Goal: Information Seeking & Learning: Learn about a topic

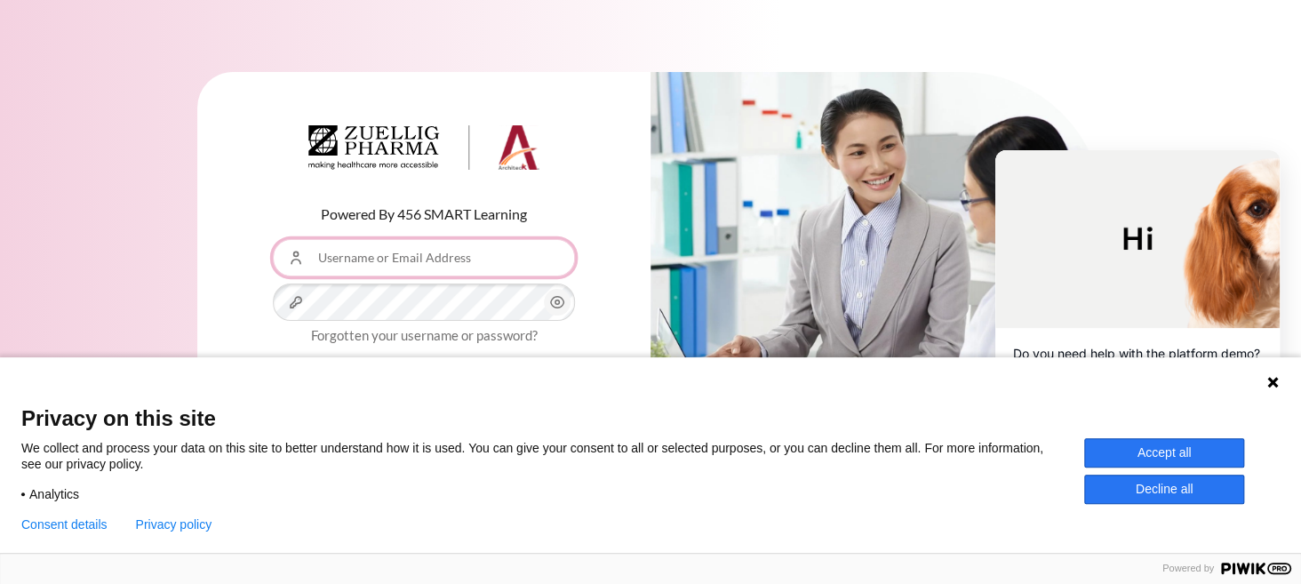
type input "[EMAIL_ADDRESS][DOMAIN_NAME]"
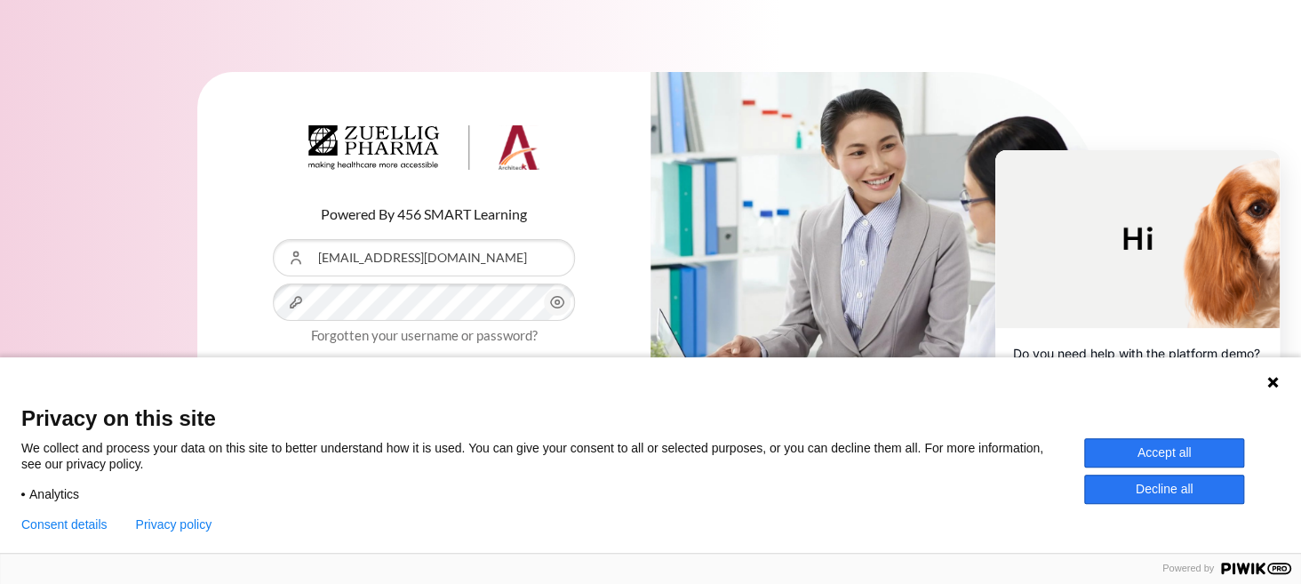
click at [1131, 453] on button "Accept all" at bounding box center [1165, 452] width 160 height 29
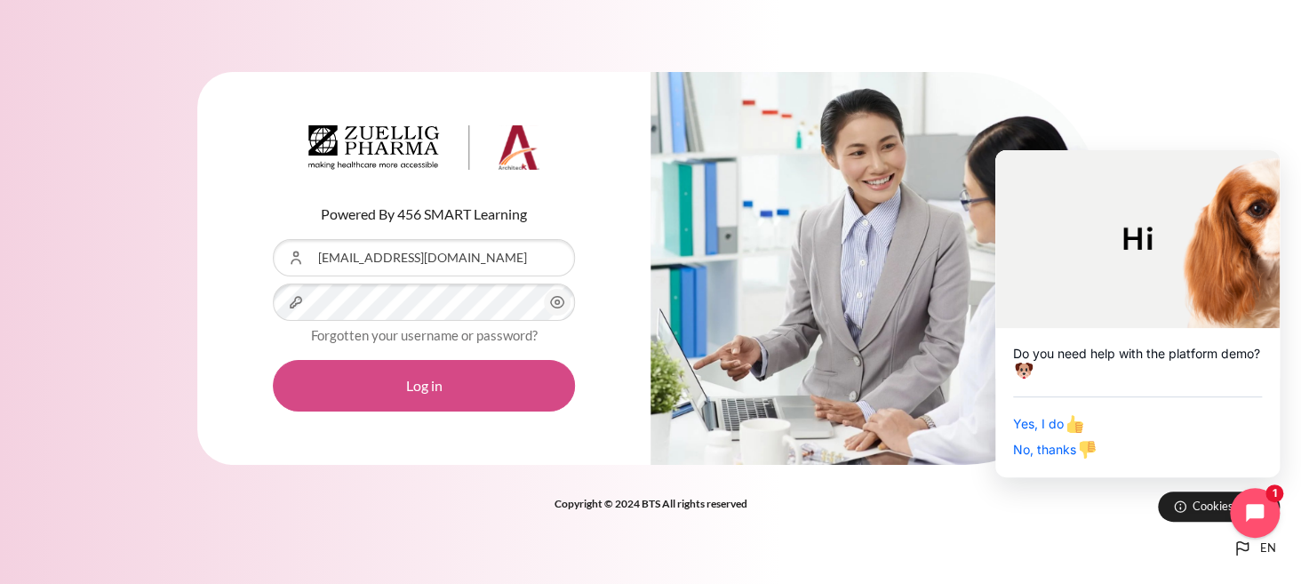
click at [512, 373] on button "Log in" at bounding box center [424, 386] width 302 height 52
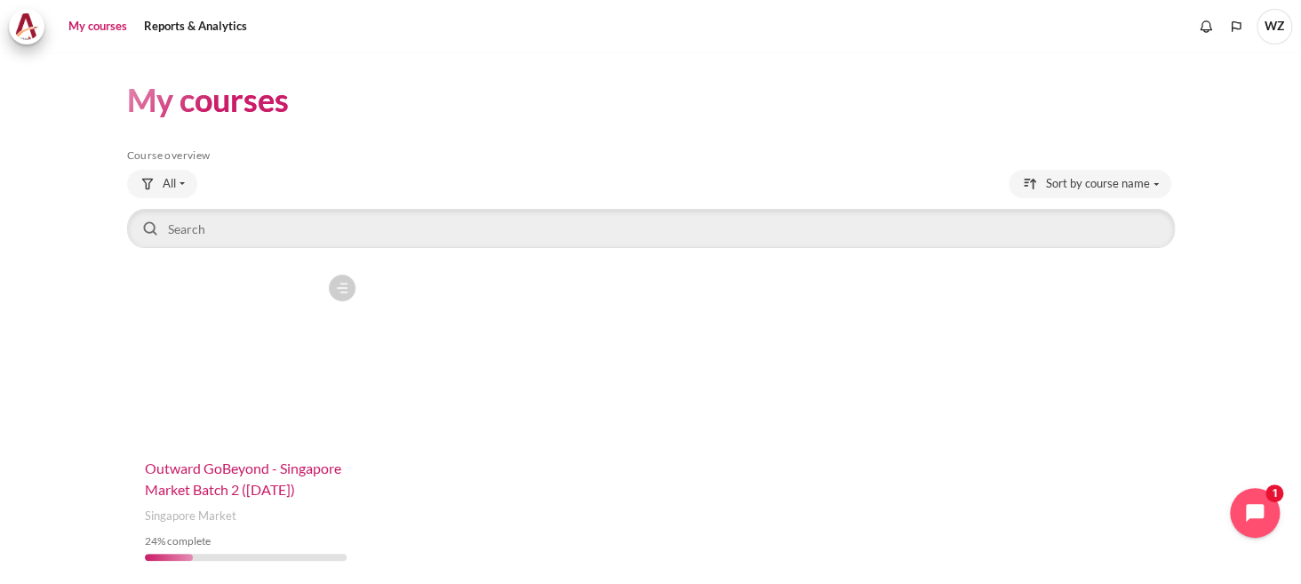
click at [294, 464] on span "Outward GoBeyond - Singapore Market Batch 2 ([DATE])" at bounding box center [243, 479] width 196 height 38
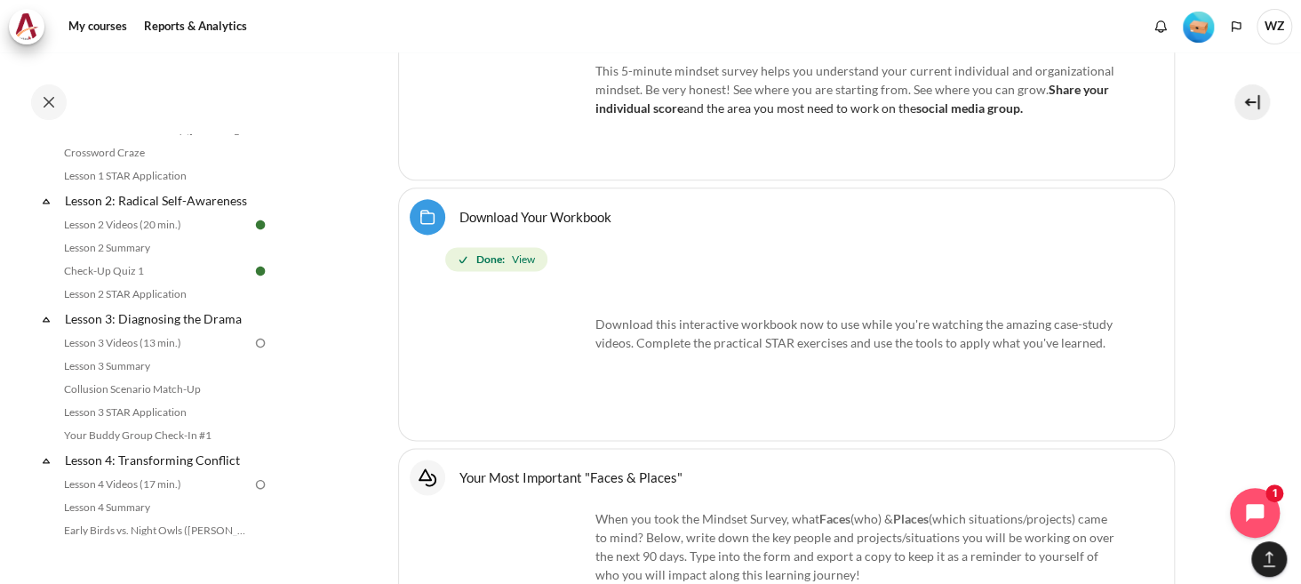
scroll to position [356, 0]
click at [149, 351] on link "Lesson 3 Videos (13 min.)" at bounding box center [156, 340] width 194 height 21
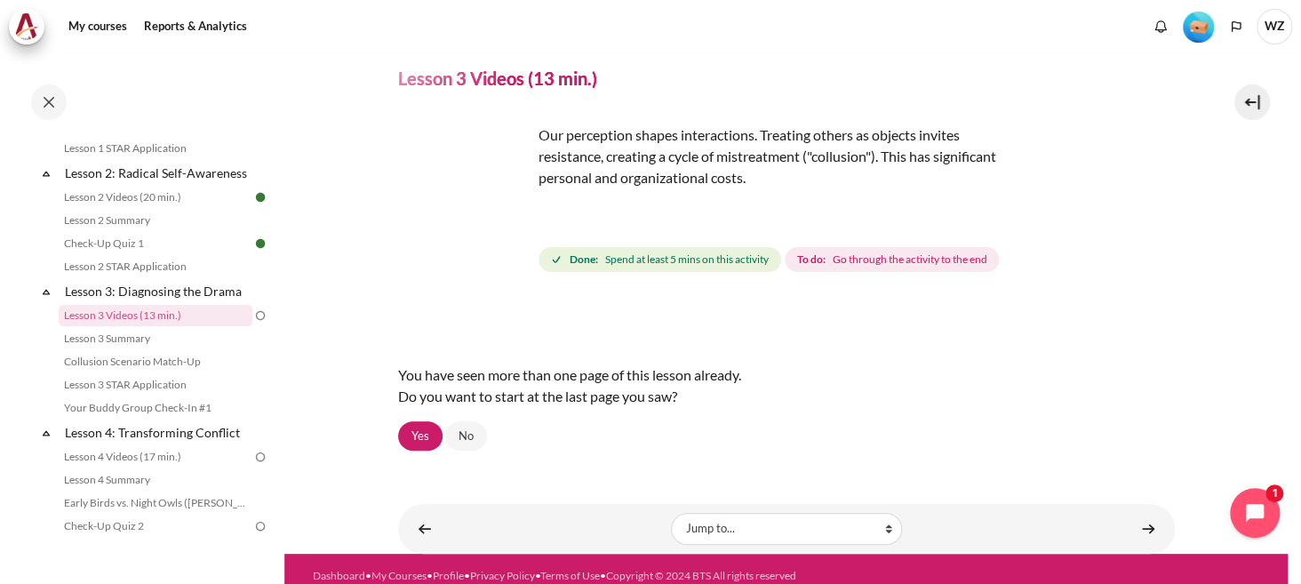
scroll to position [88, 0]
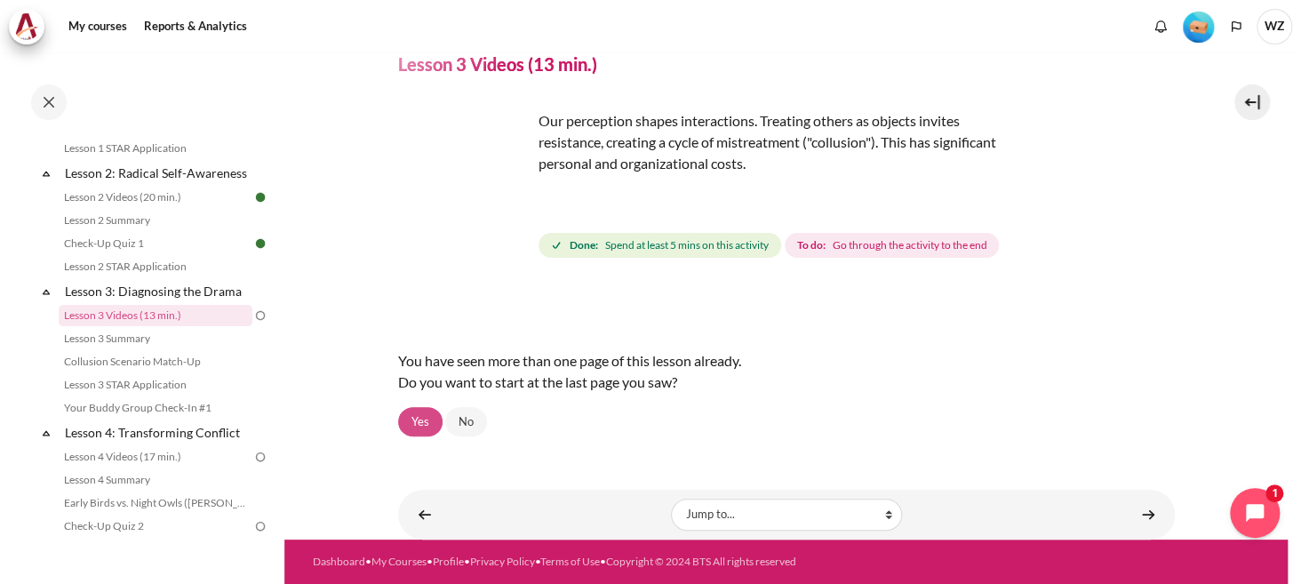
click at [420, 409] on link "Yes" at bounding box center [420, 422] width 44 height 30
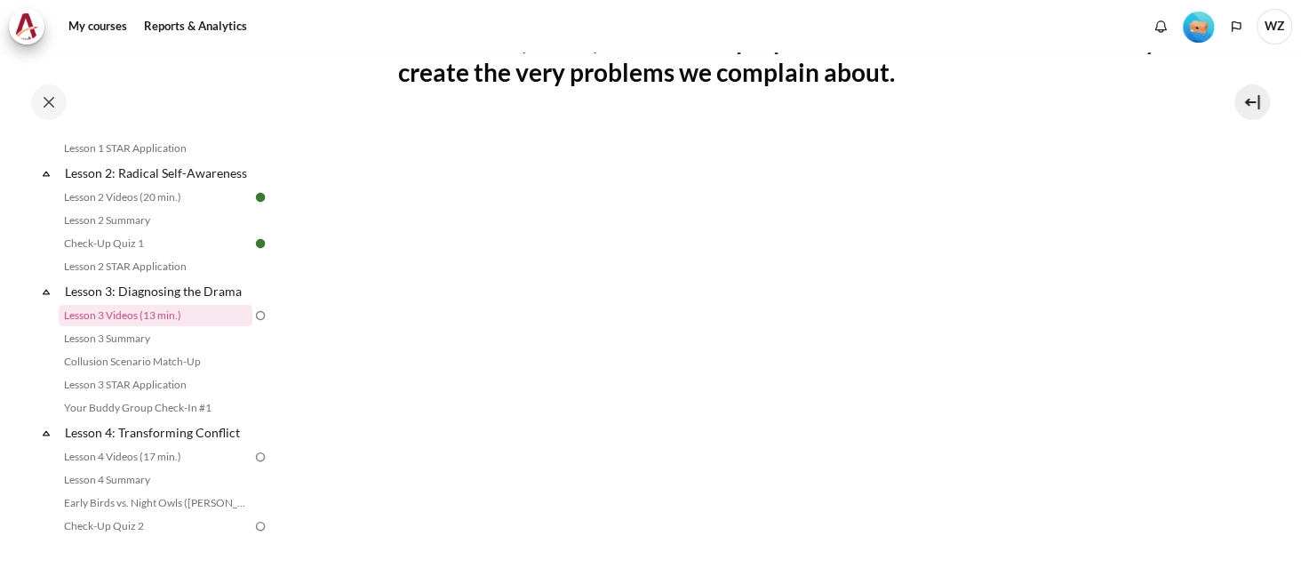
scroll to position [356, 0]
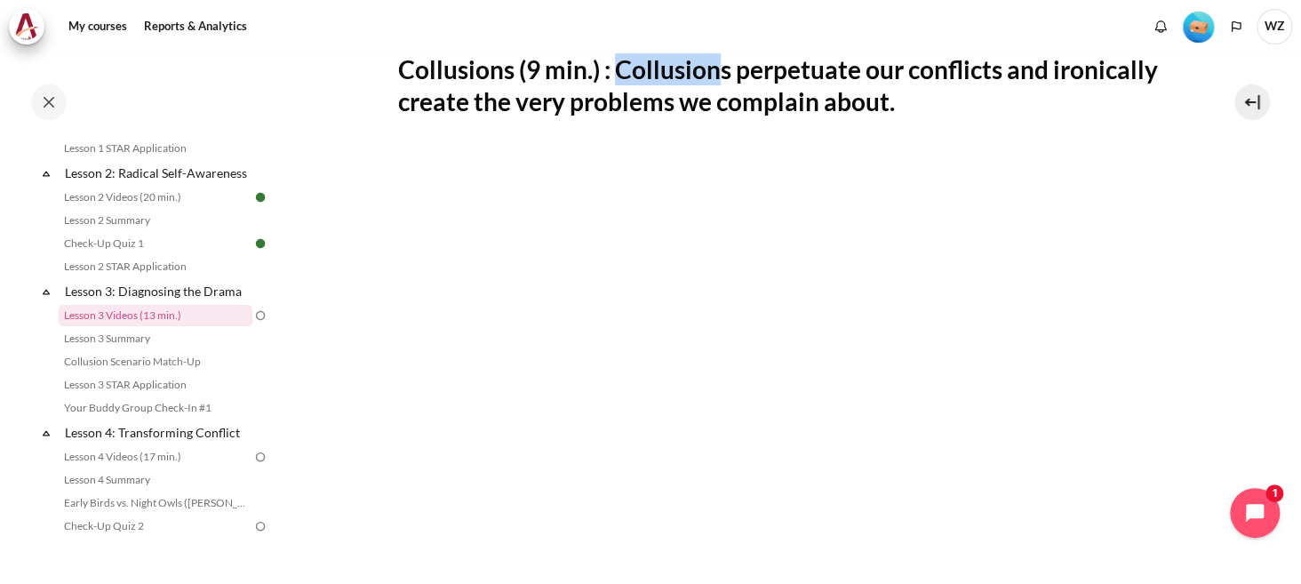
drag, startPoint x: 725, startPoint y: 72, endPoint x: 617, endPoint y: 68, distance: 108.5
click at [617, 68] on h2 "Collusions (9 min.) : Collusions perpetuate our conflicts and ironically create…" at bounding box center [786, 85] width 777 height 65
copy h2 "Collusion"
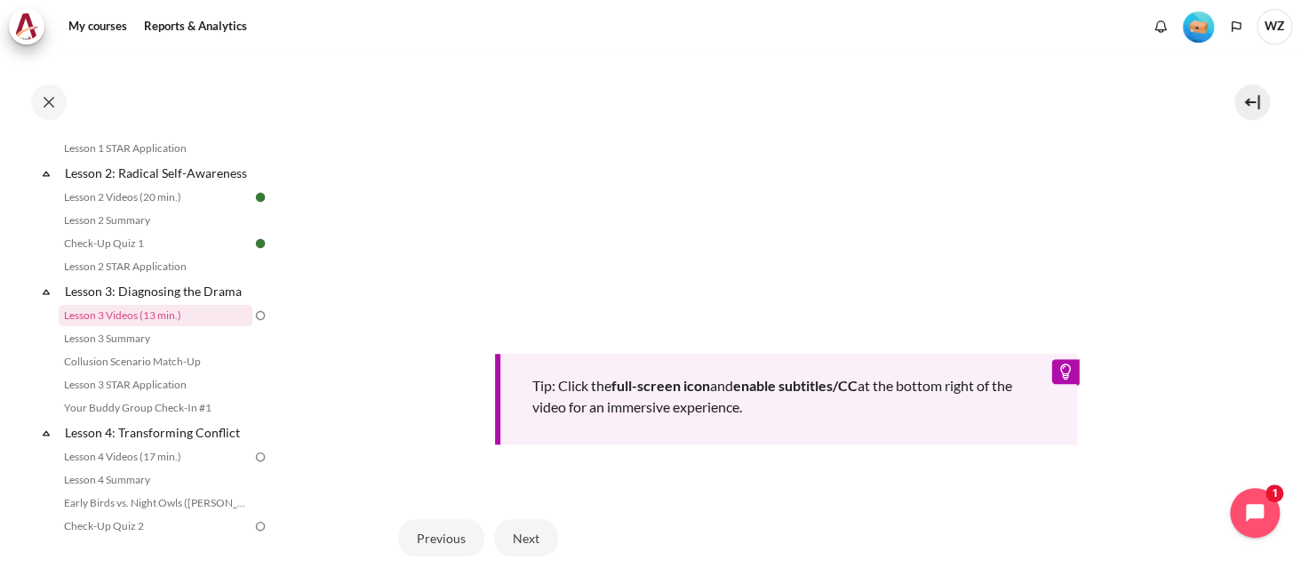
scroll to position [779, 0]
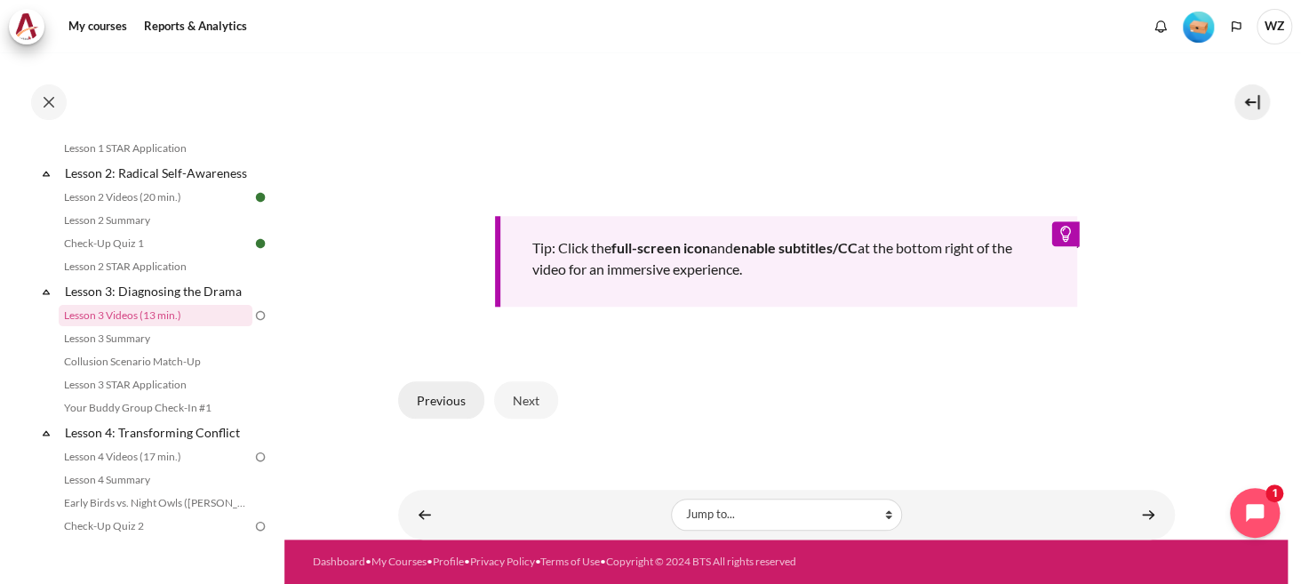
click at [443, 394] on button "Previous" at bounding box center [441, 399] width 86 height 37
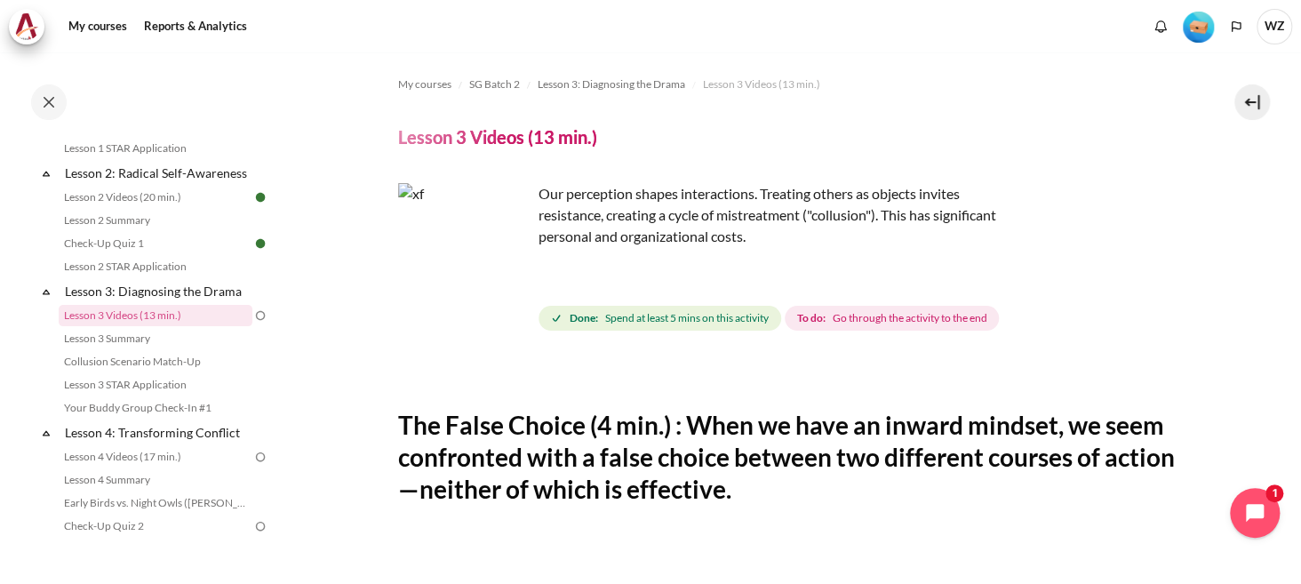
click at [500, 286] on img "Content" at bounding box center [464, 249] width 133 height 133
click at [512, 282] on img "Content" at bounding box center [464, 249] width 133 height 133
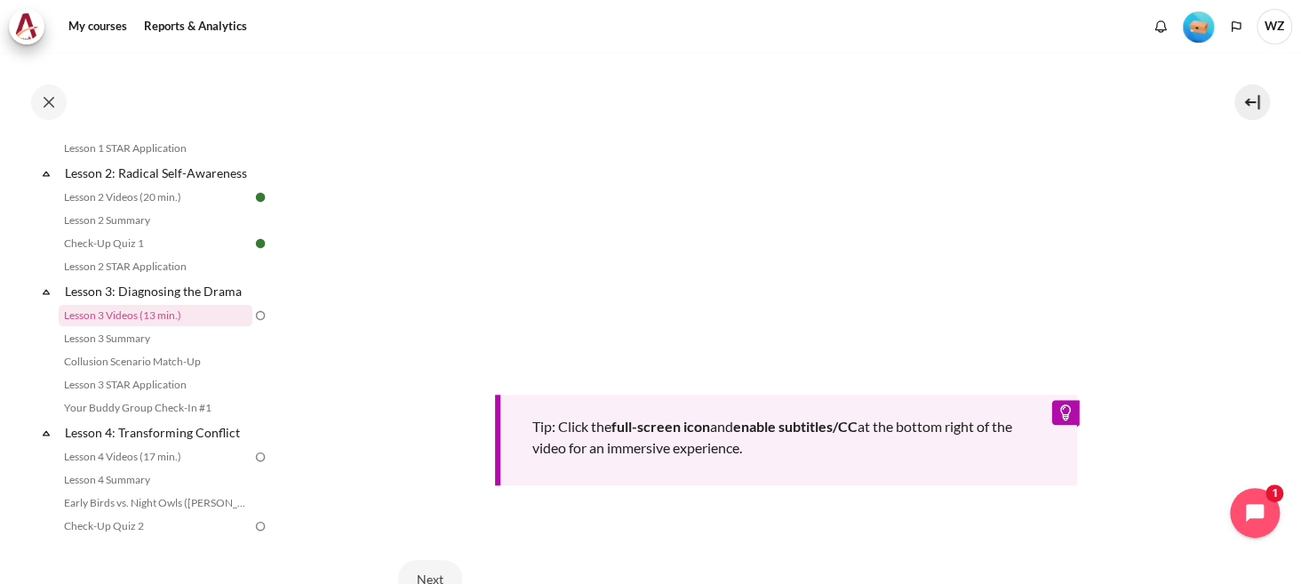
scroll to position [811, 0]
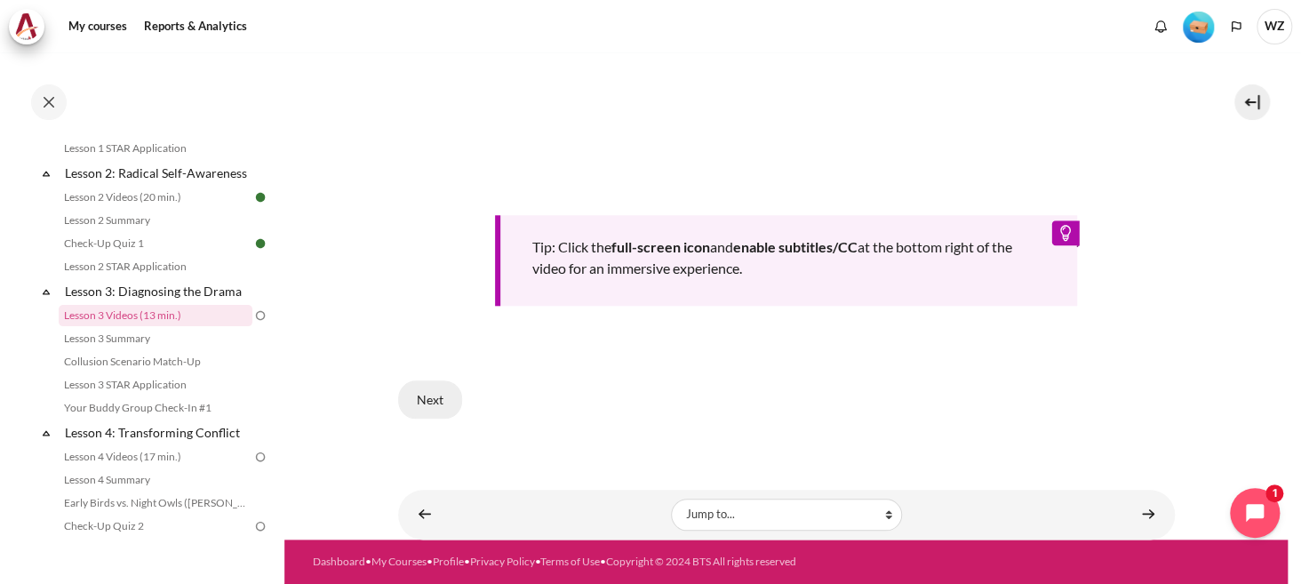
click at [455, 380] on button "Next" at bounding box center [430, 398] width 64 height 37
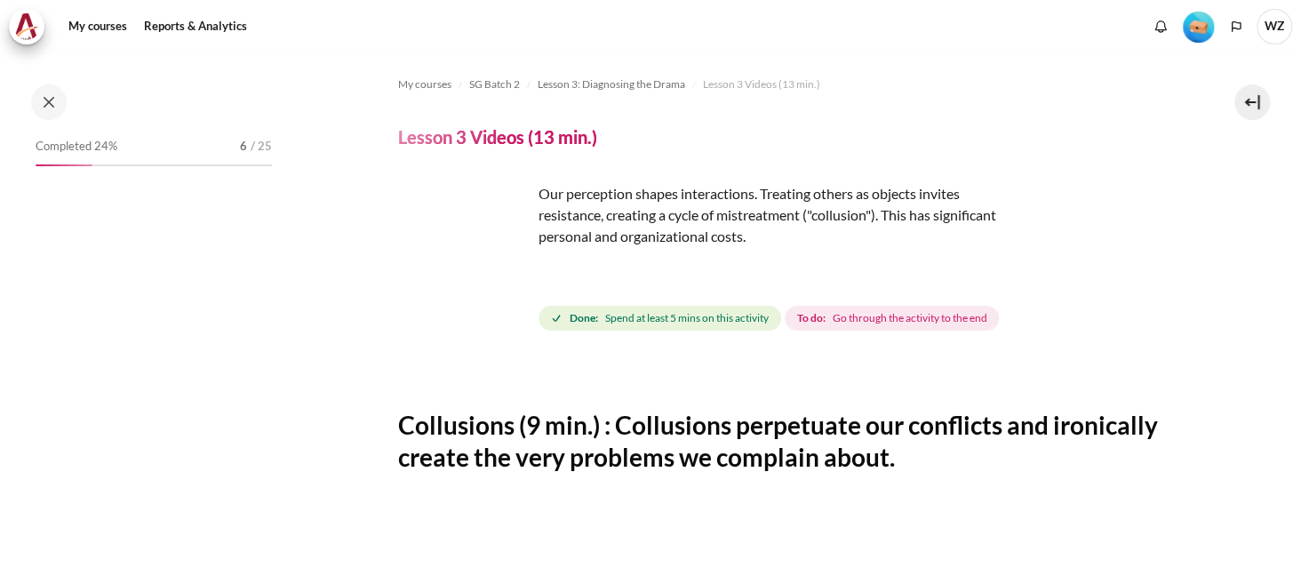
scroll to position [380, 0]
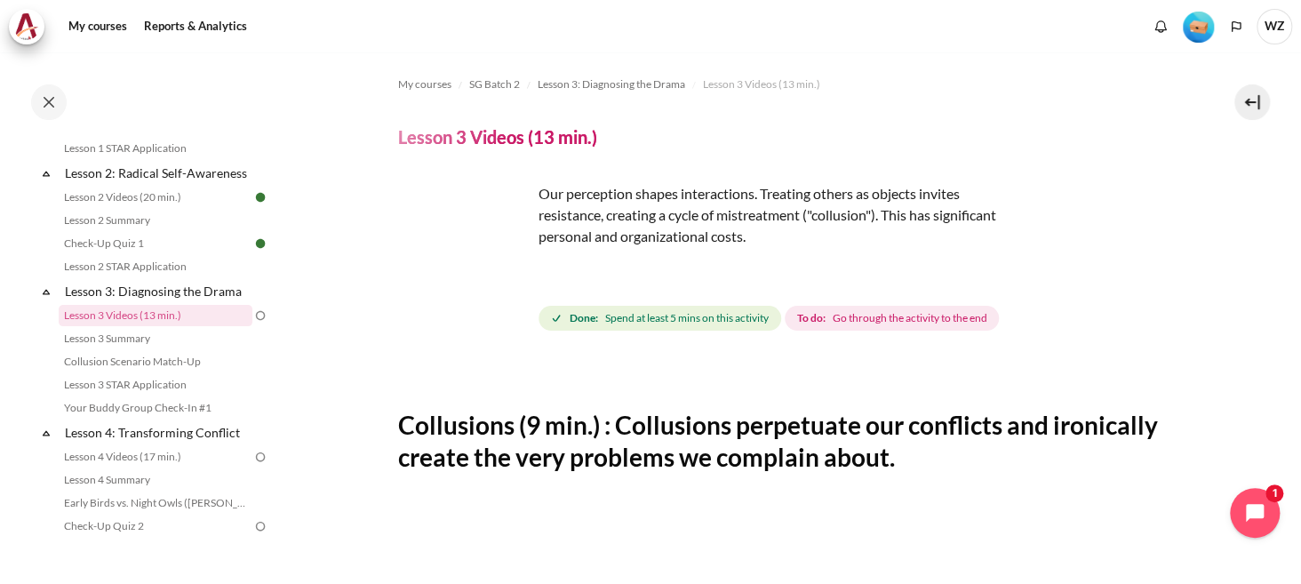
click at [508, 287] on img "Content" at bounding box center [464, 249] width 133 height 133
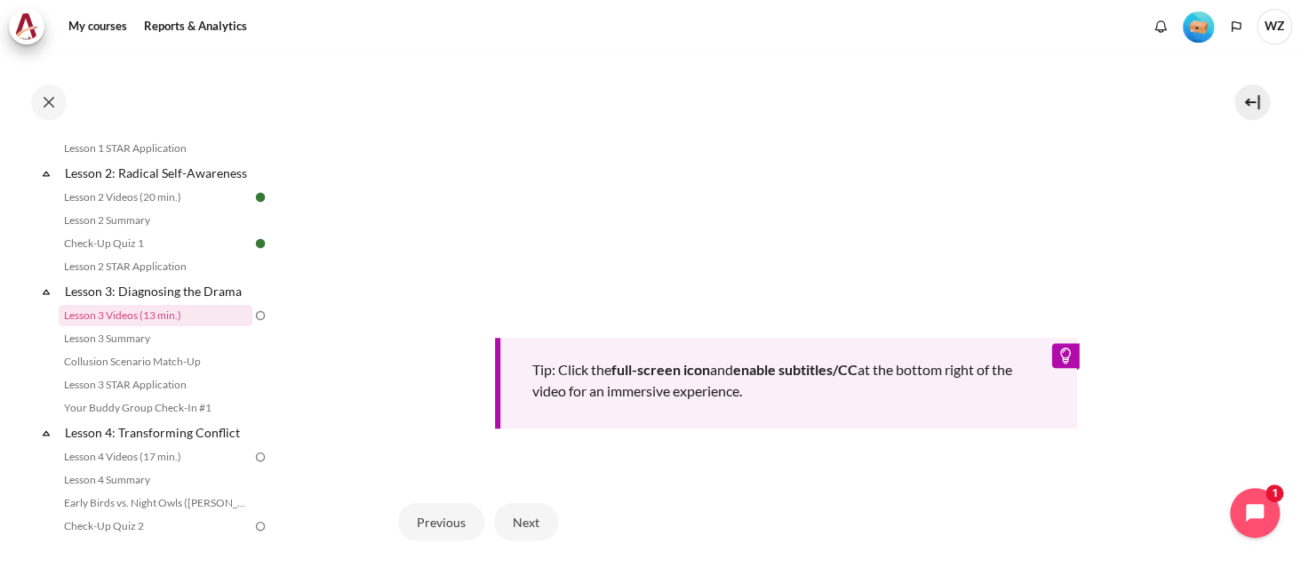
scroll to position [779, 0]
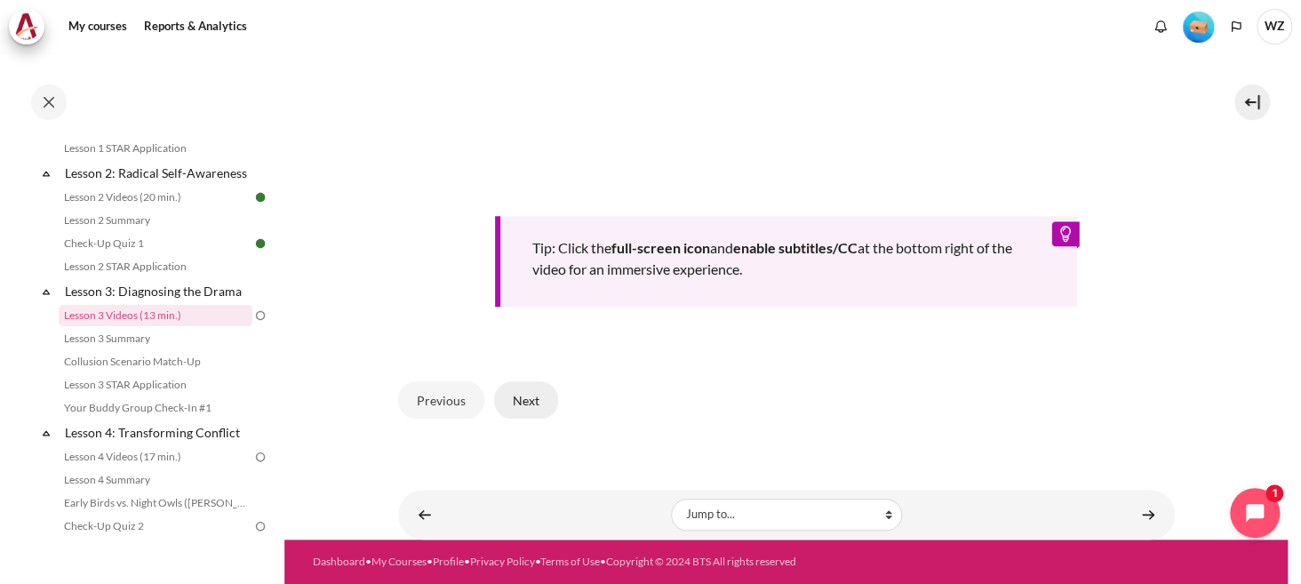
click at [512, 388] on button "Next" at bounding box center [526, 399] width 64 height 37
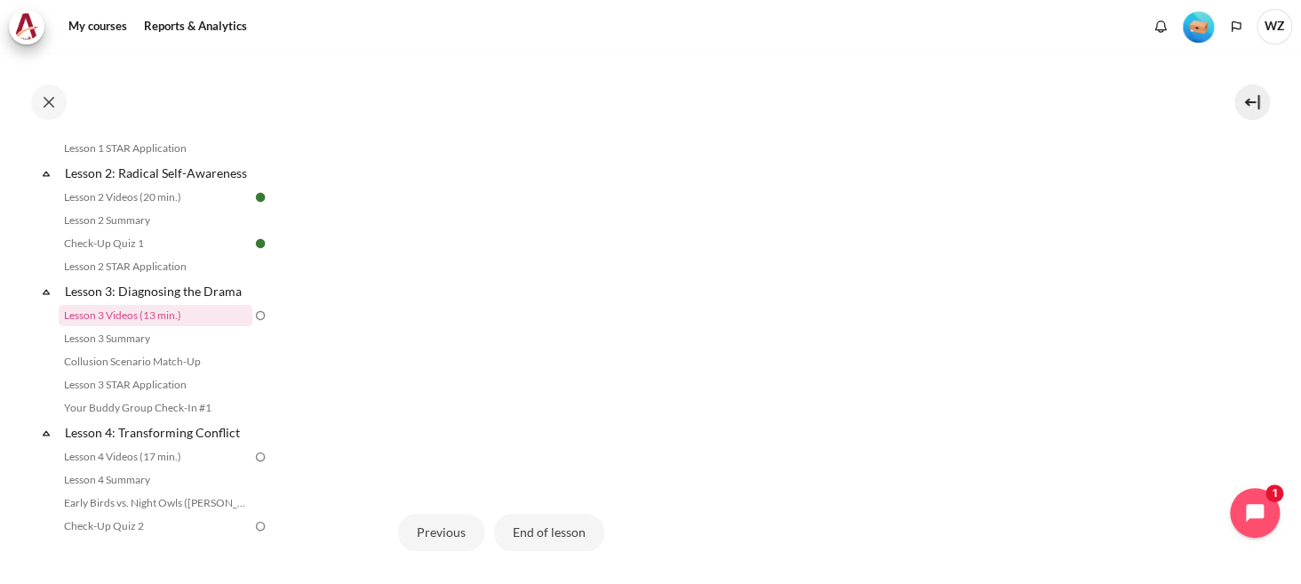
scroll to position [572, 0]
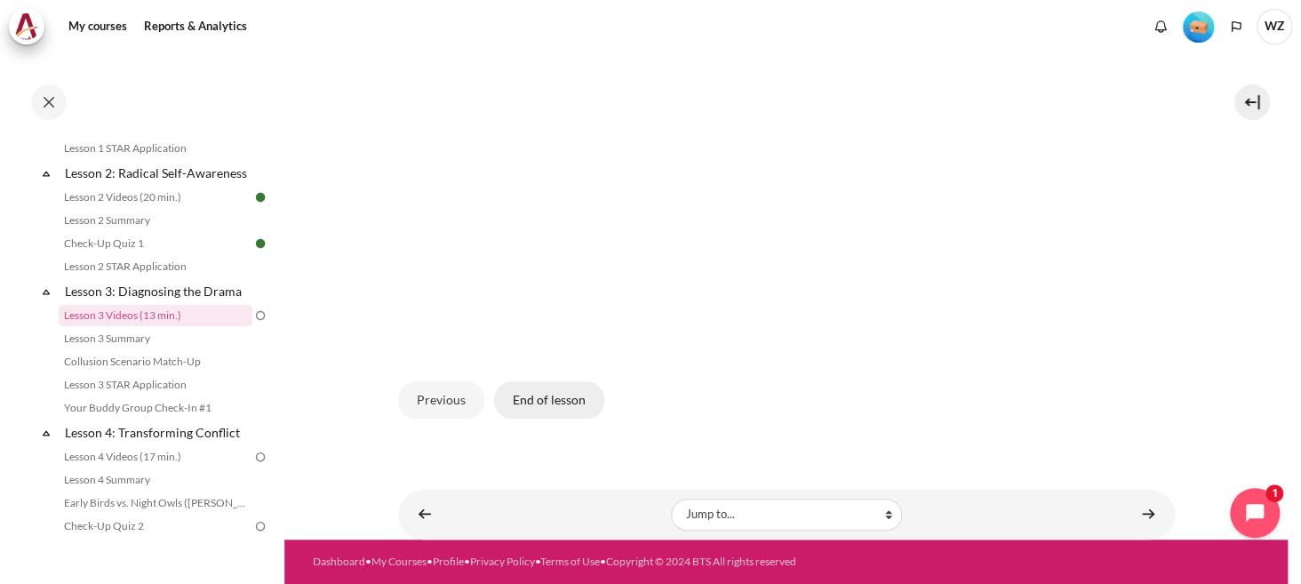
click at [550, 392] on button "End of lesson" at bounding box center [549, 399] width 110 height 37
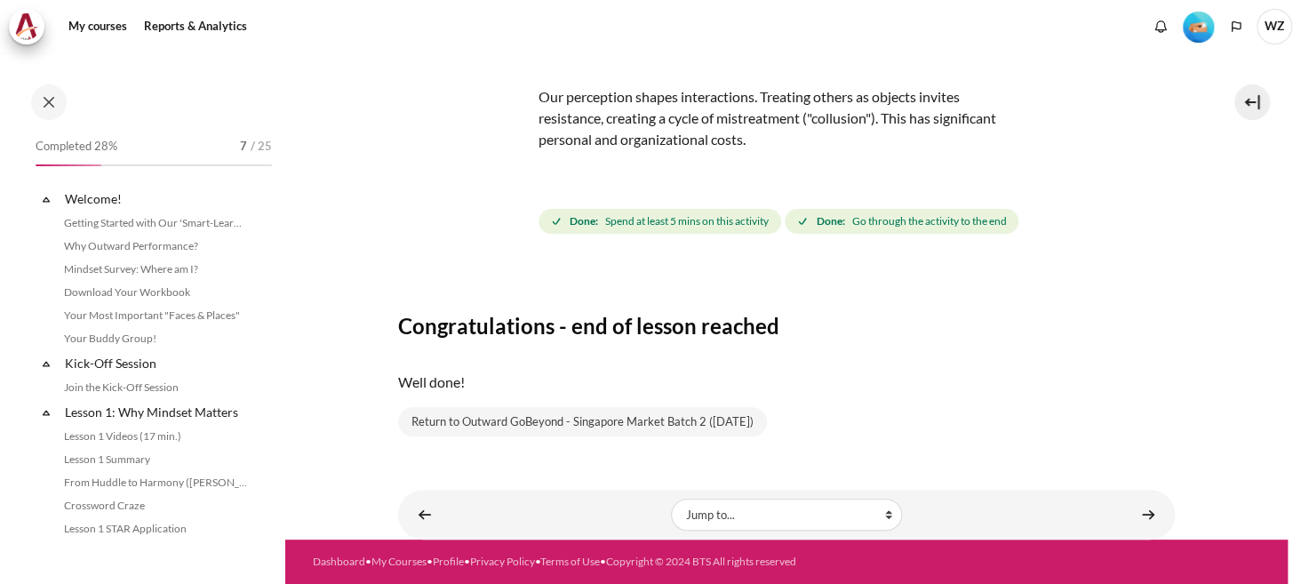
scroll to position [380, 0]
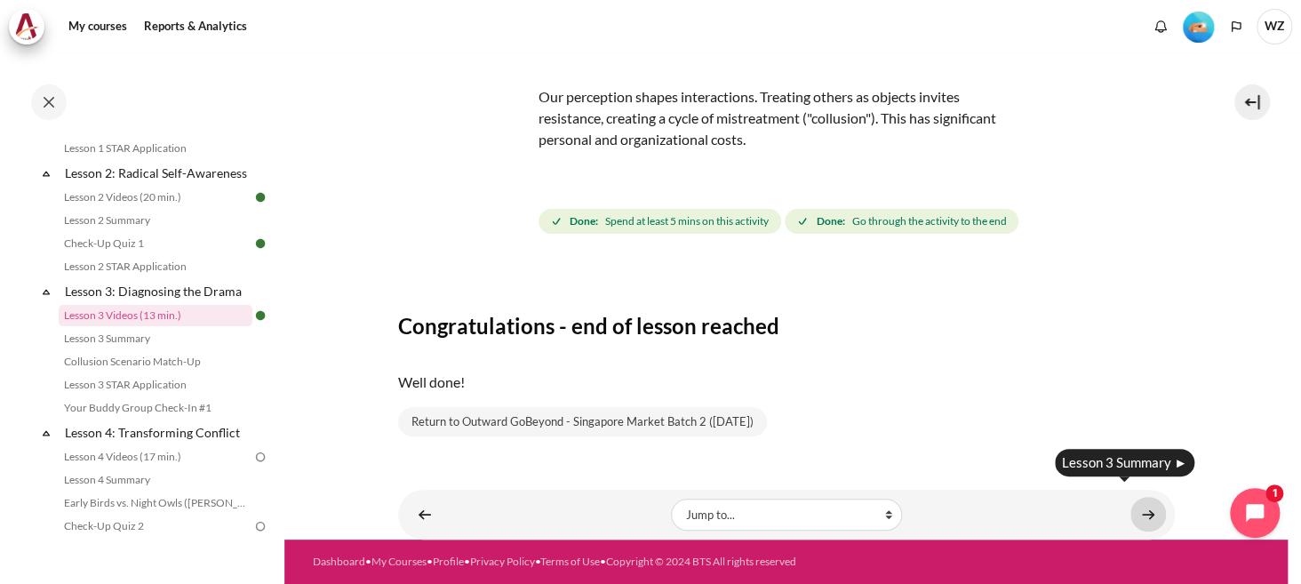
click at [1141, 500] on link "Content" at bounding box center [1149, 514] width 36 height 35
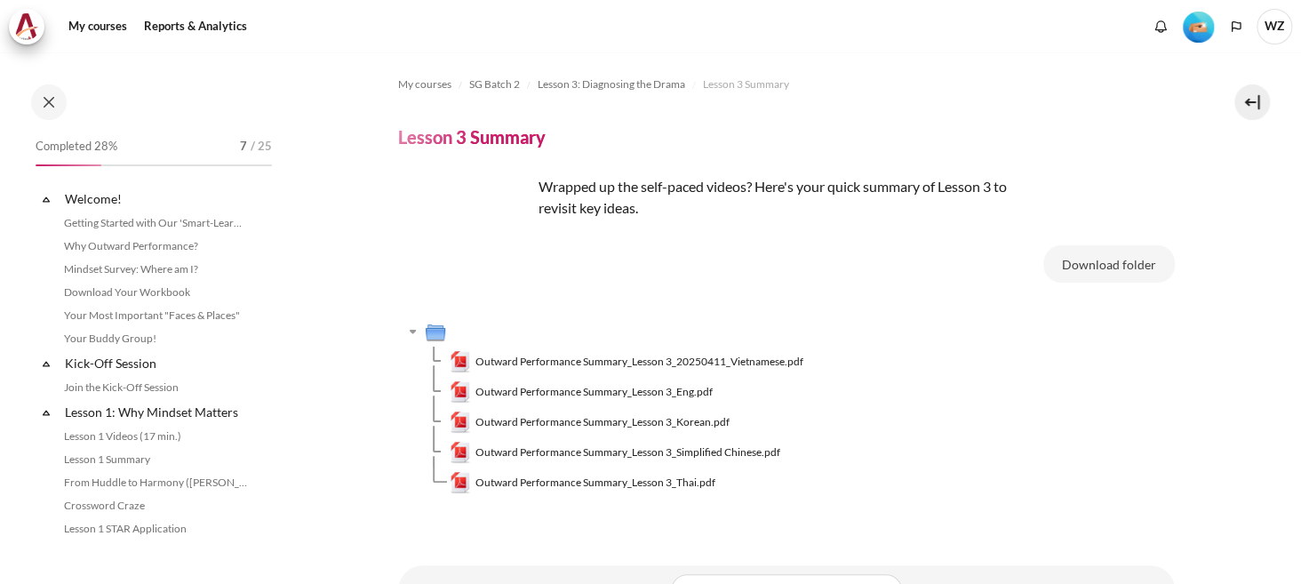
scroll to position [404, 0]
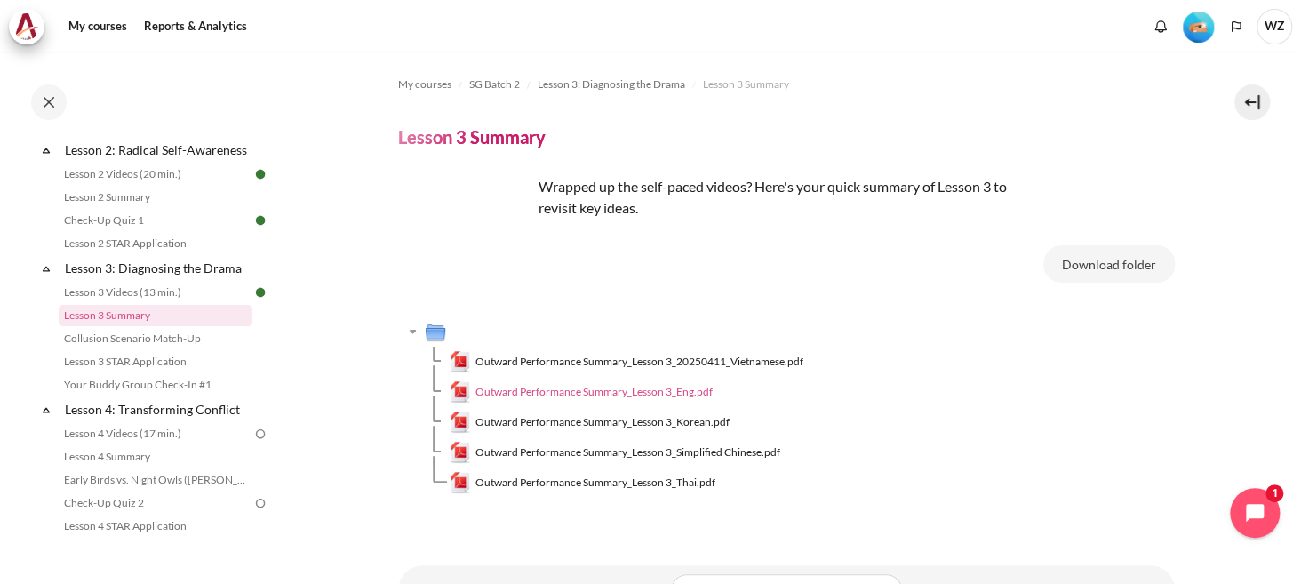
click at [636, 398] on span "Outward Performance Summary_Lesson 3_Eng.pdf" at bounding box center [594, 392] width 237 height 16
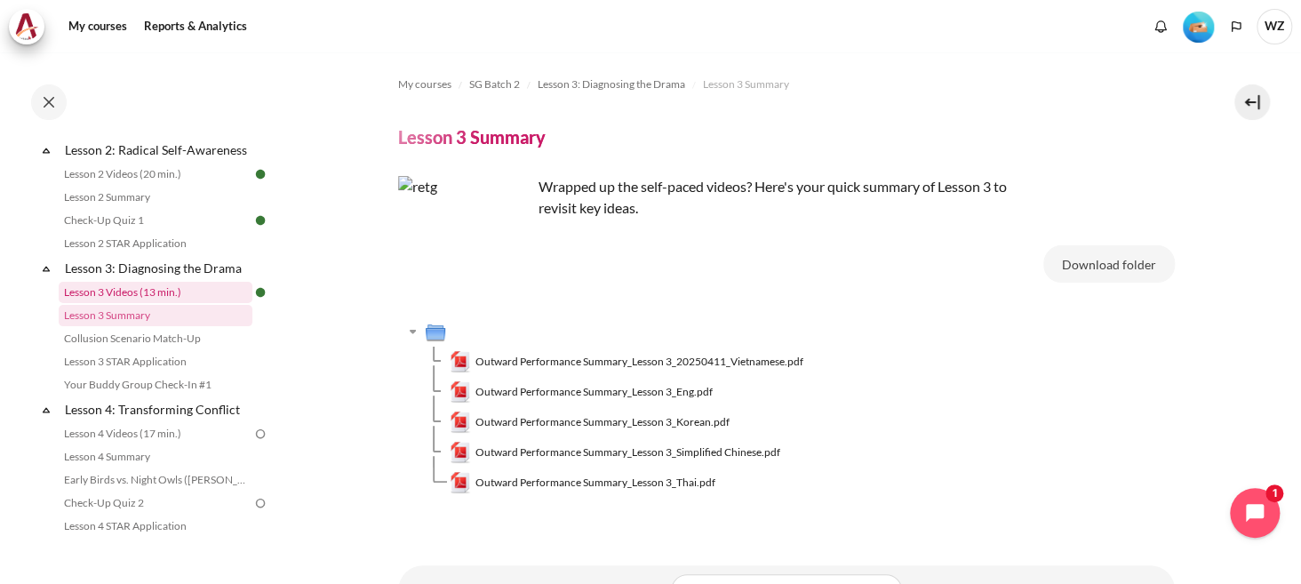
click at [193, 303] on link "Lesson 3 Videos (13 min.)" at bounding box center [156, 292] width 194 height 21
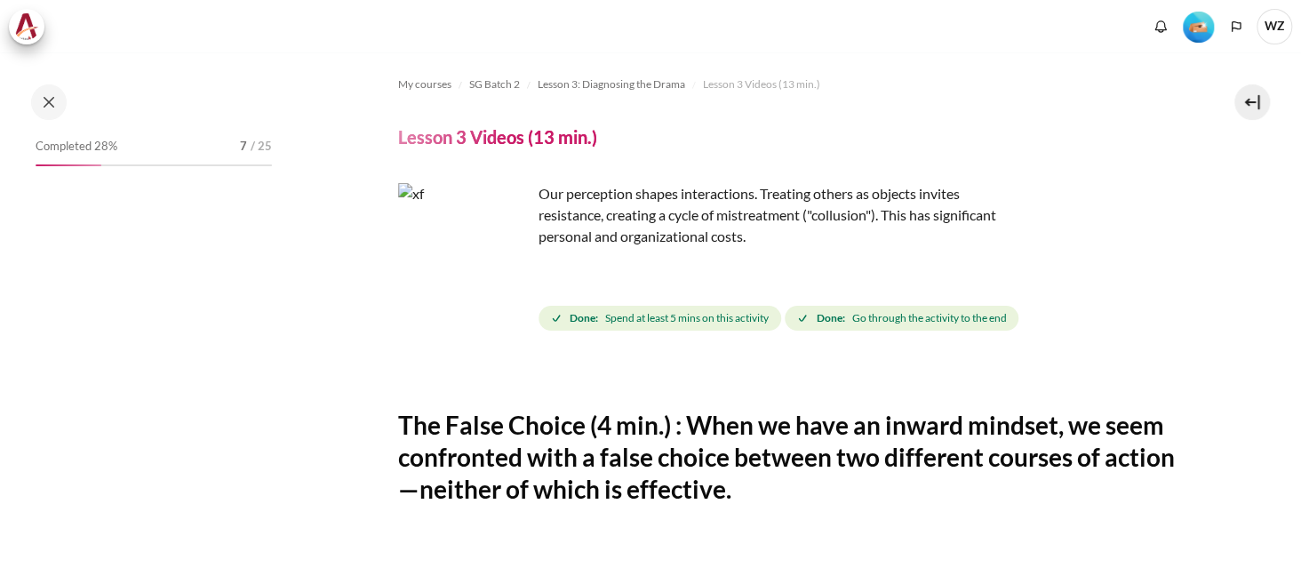
scroll to position [380, 0]
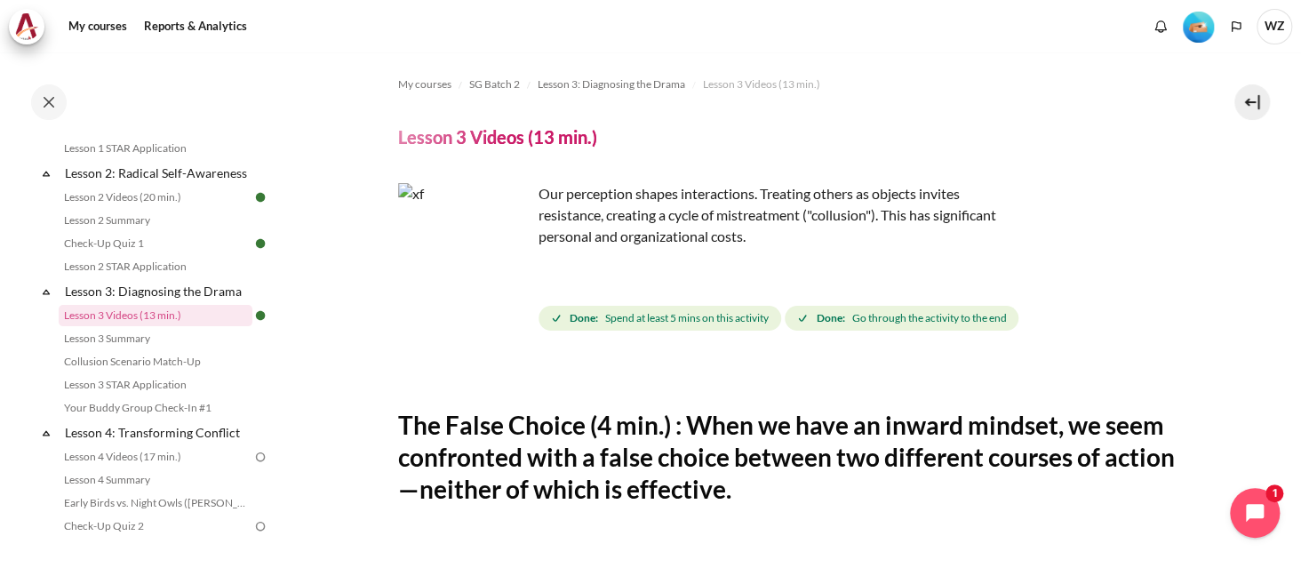
click at [508, 287] on img "Content" at bounding box center [464, 249] width 133 height 133
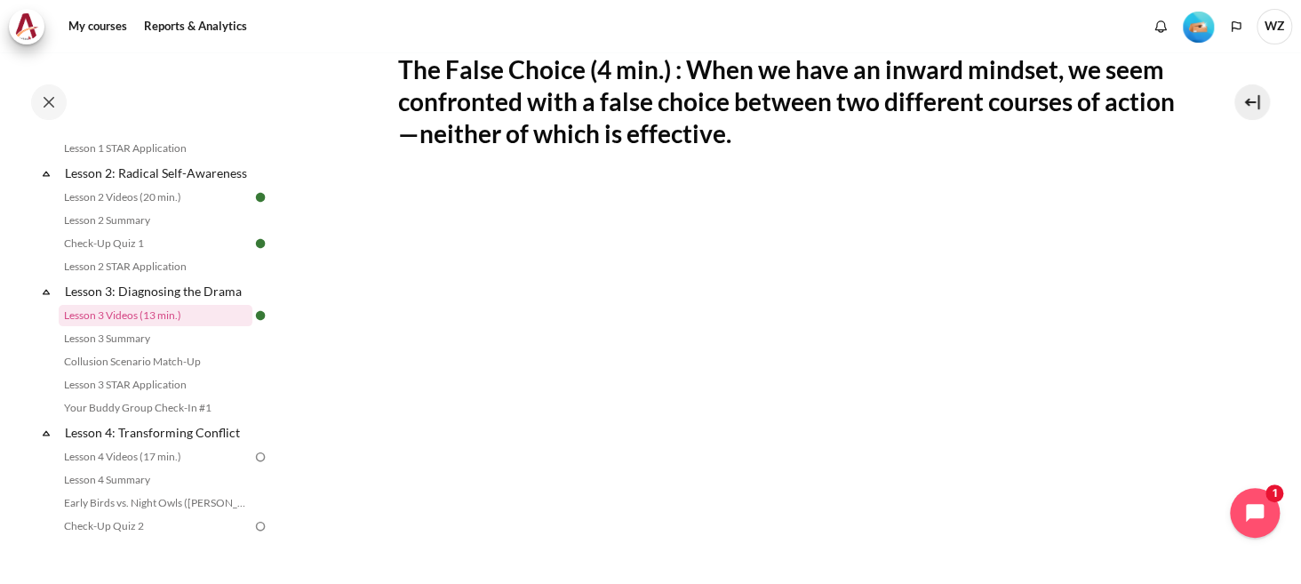
scroll to position [622, 0]
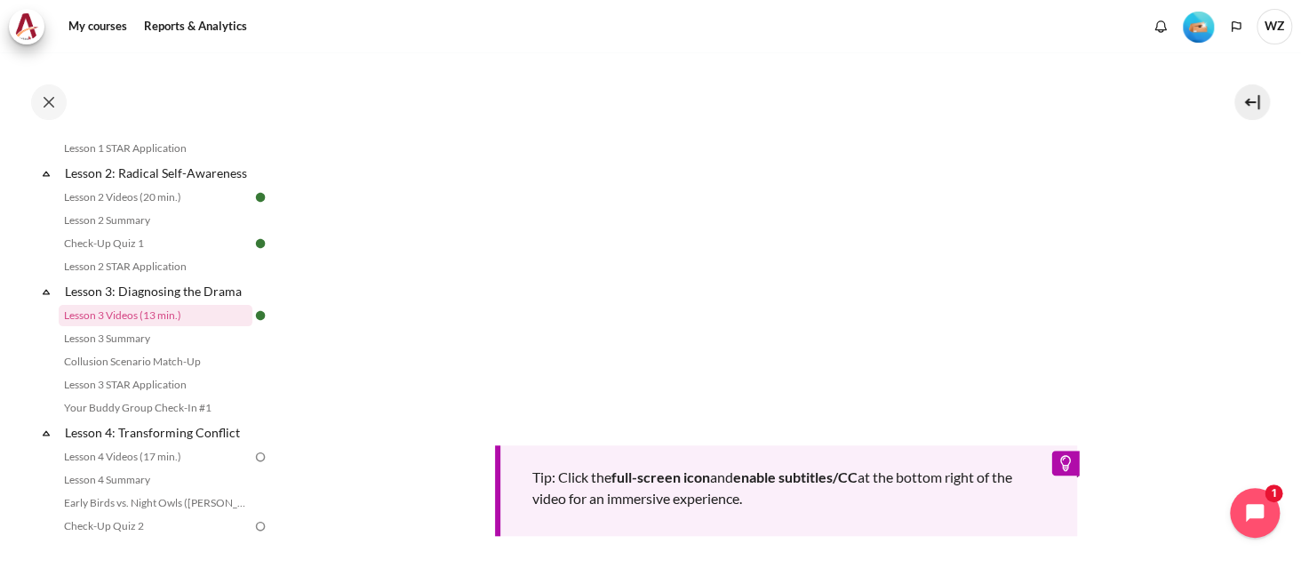
scroll to position [267, 0]
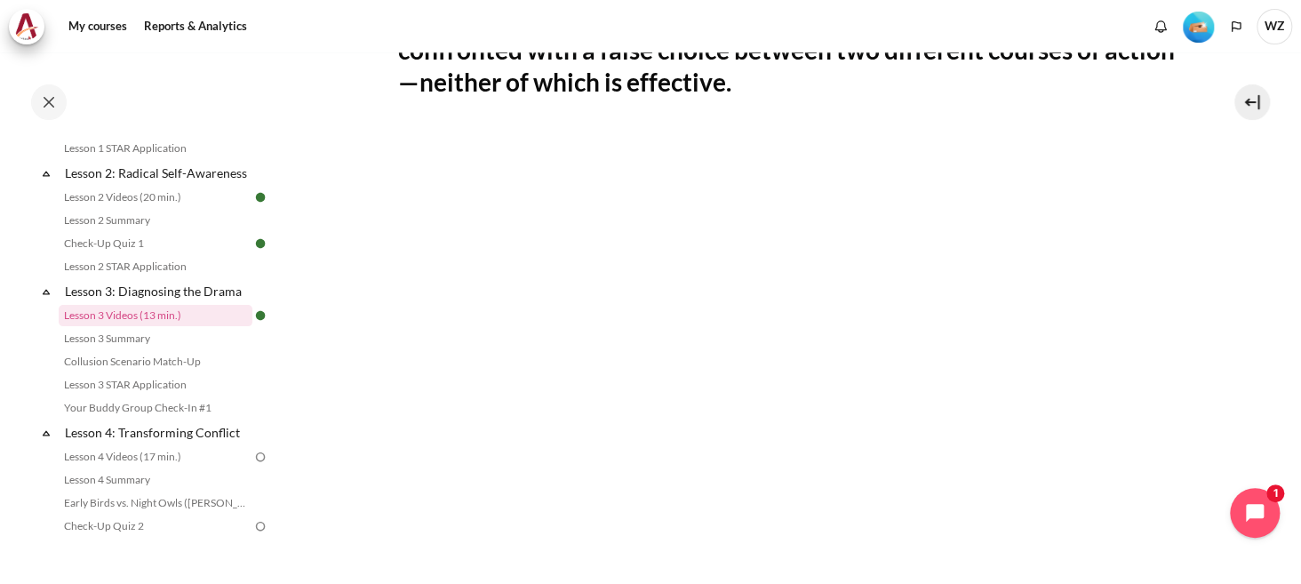
scroll to position [711, 0]
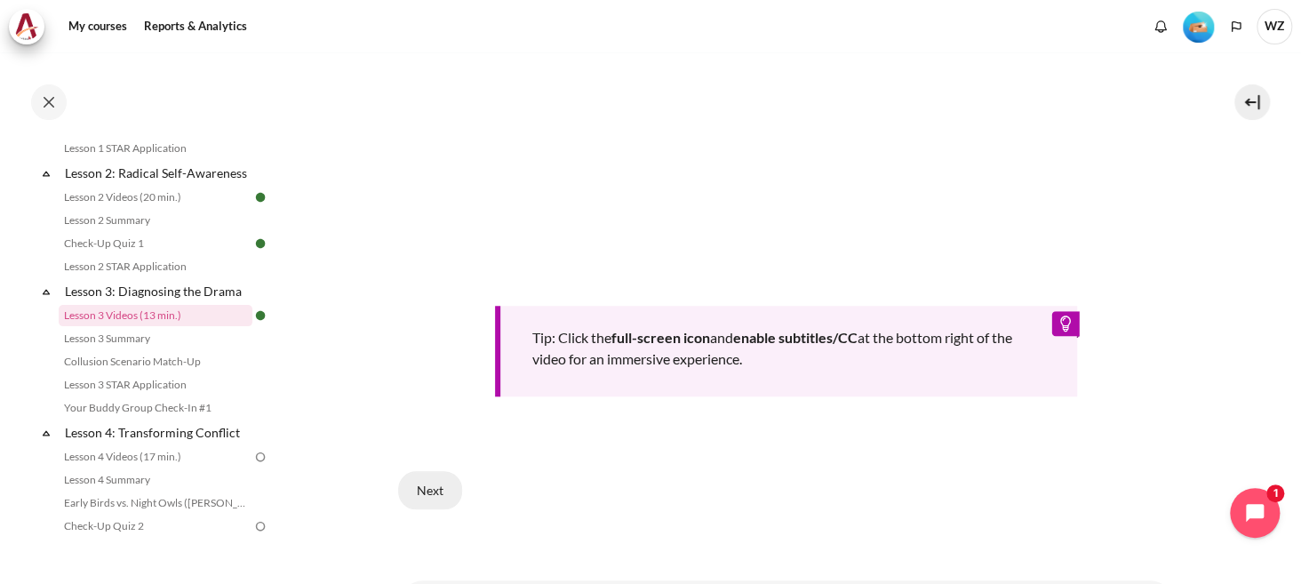
click at [421, 492] on button "Next" at bounding box center [430, 489] width 64 height 37
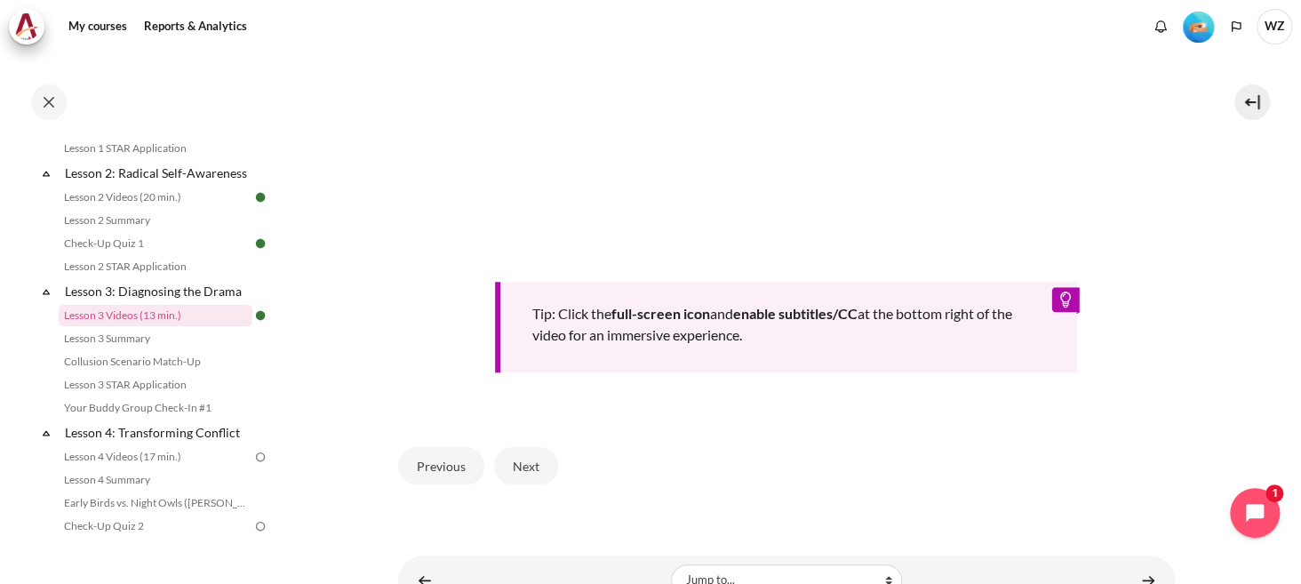
scroll to position [711, 0]
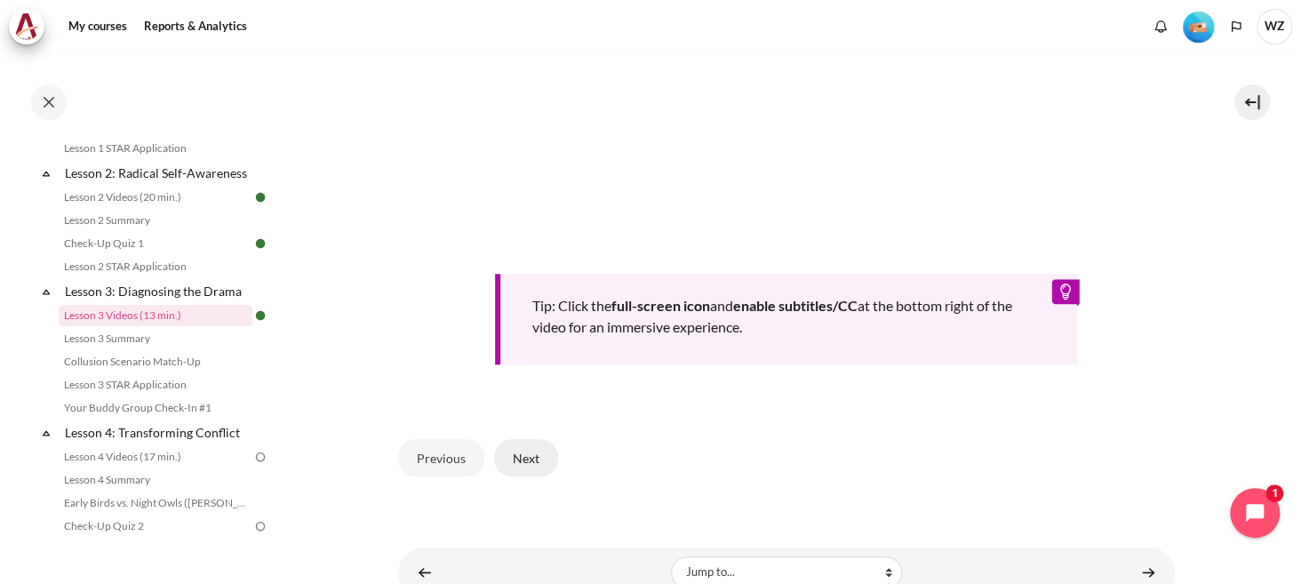
click at [514, 460] on button "Next" at bounding box center [526, 457] width 64 height 37
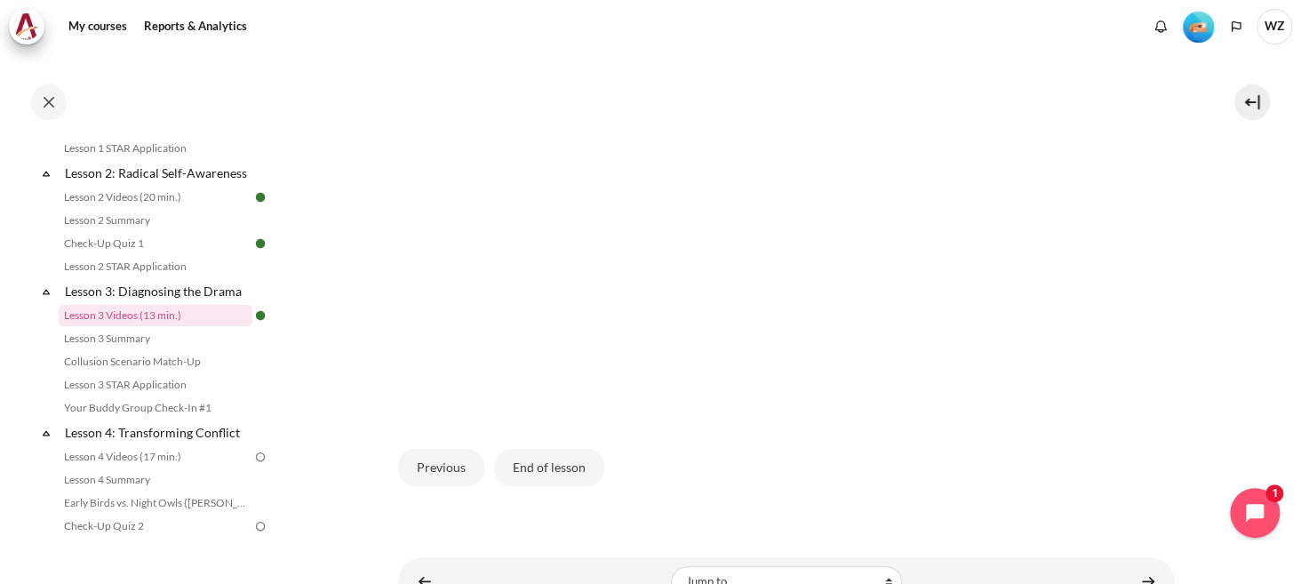
scroll to position [572, 0]
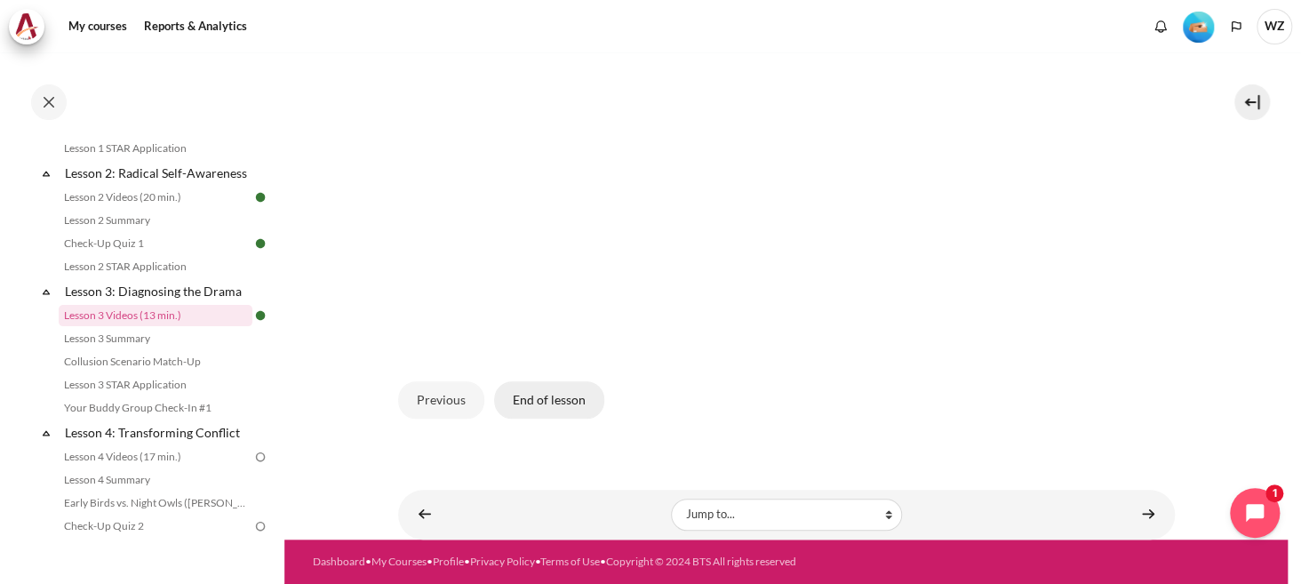
click at [540, 388] on button "End of lesson" at bounding box center [549, 399] width 110 height 37
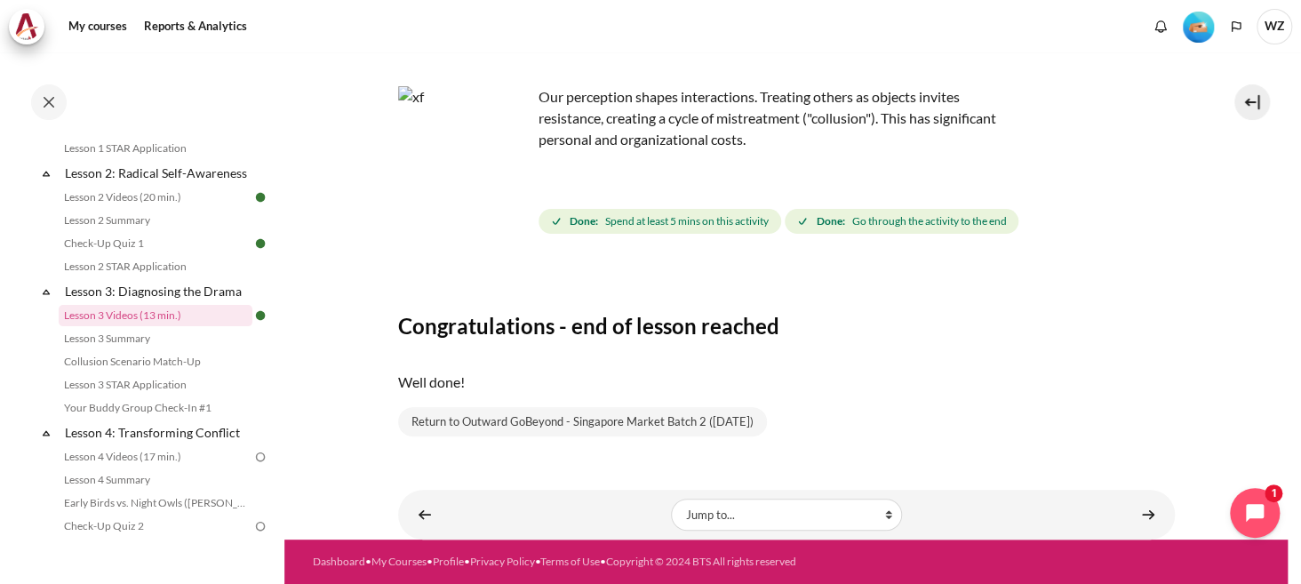
scroll to position [111, 0]
click at [1141, 502] on link "Content" at bounding box center [1149, 514] width 36 height 35
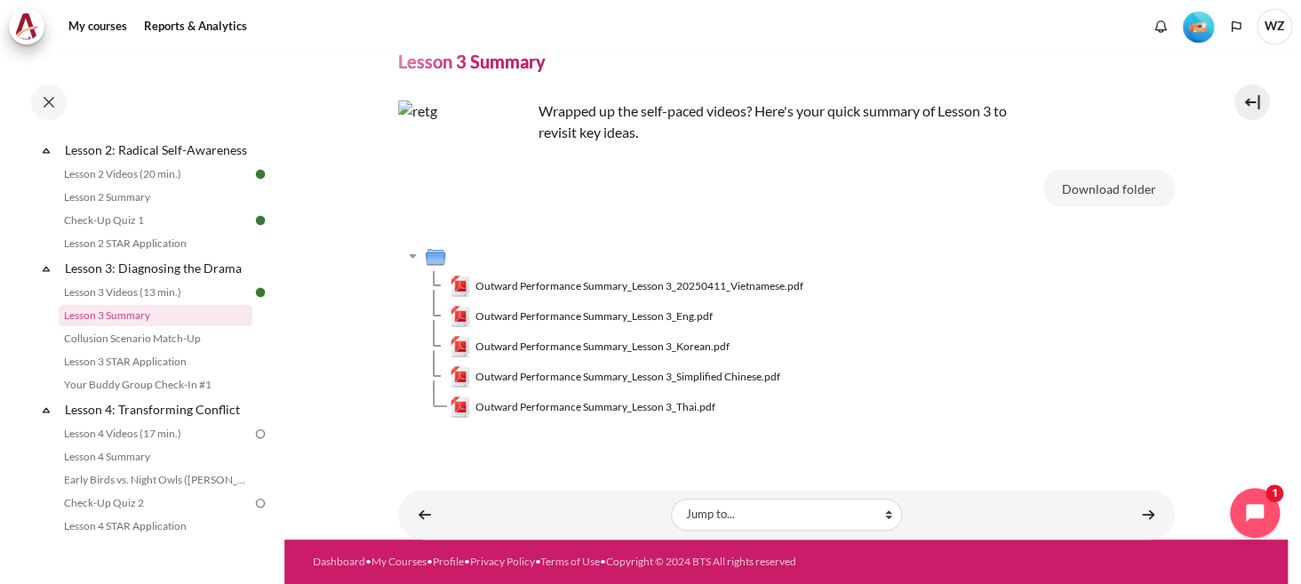
scroll to position [91, 0]
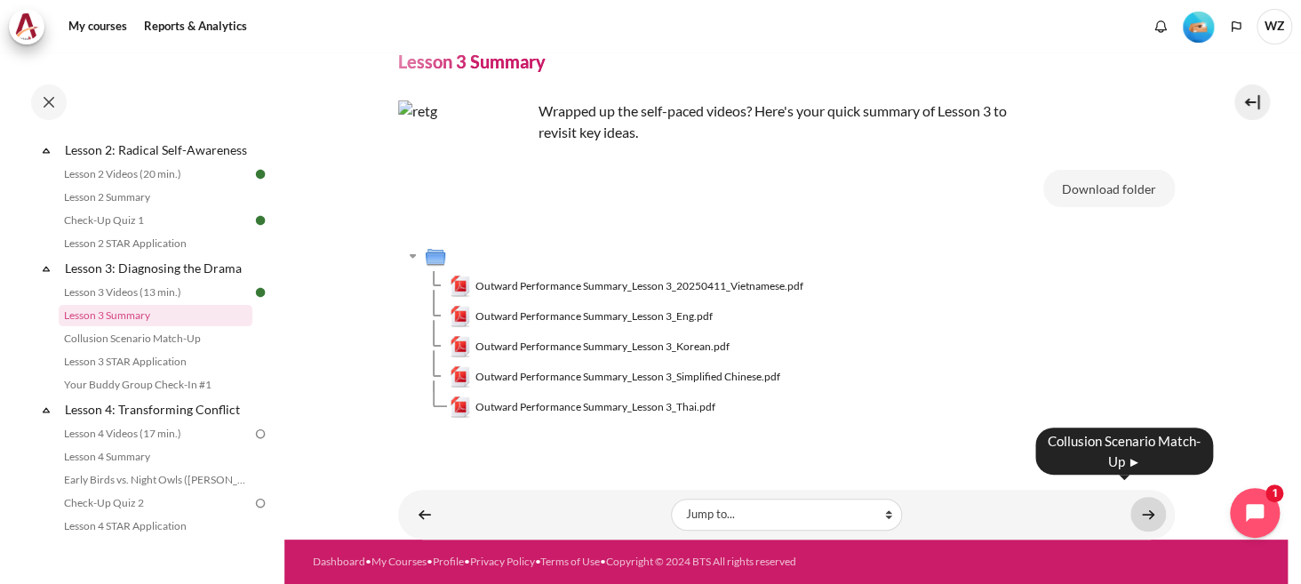
click at [1142, 499] on link "Content" at bounding box center [1149, 514] width 36 height 35
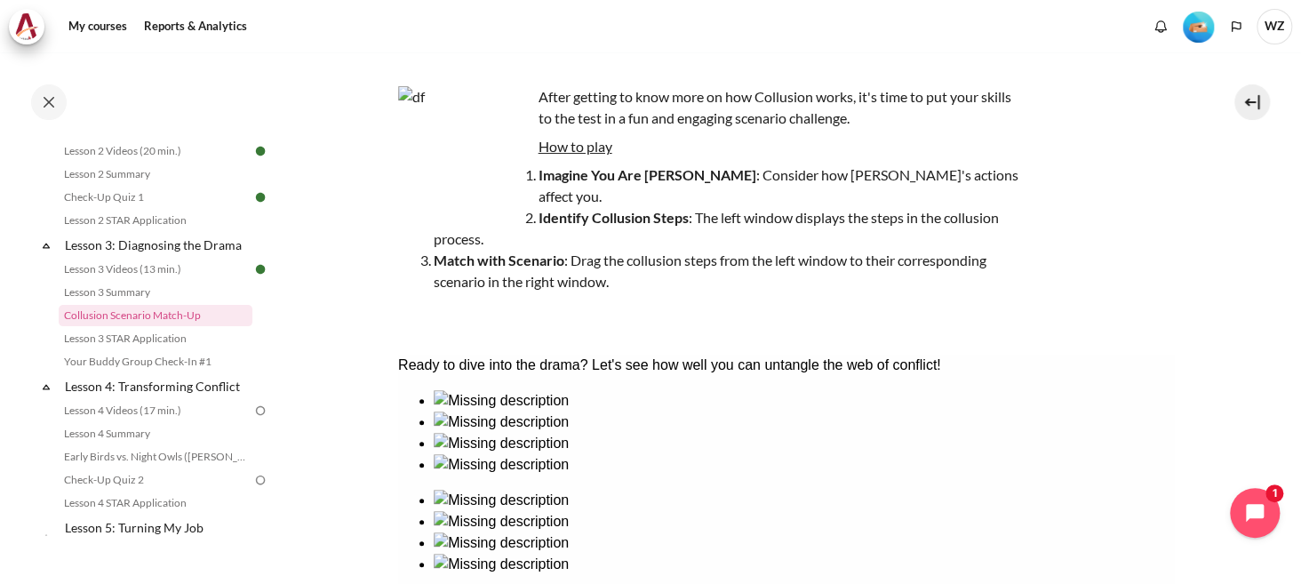
scroll to position [267, 0]
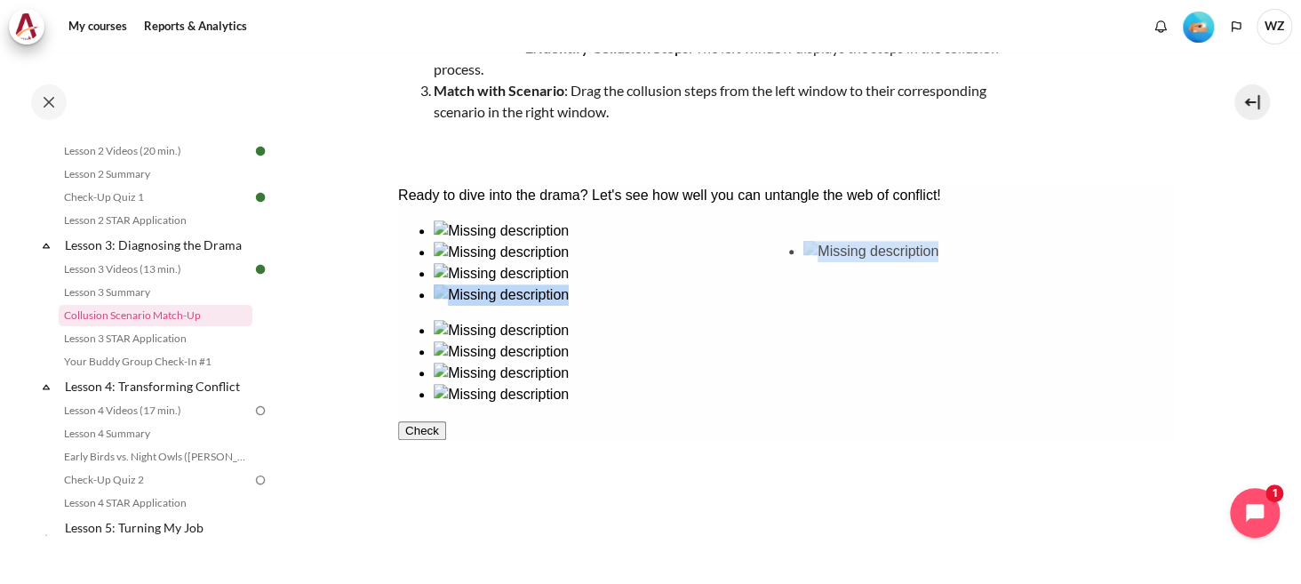
drag, startPoint x: 706, startPoint y: 330, endPoint x: 861, endPoint y: 321, distance: 154.9
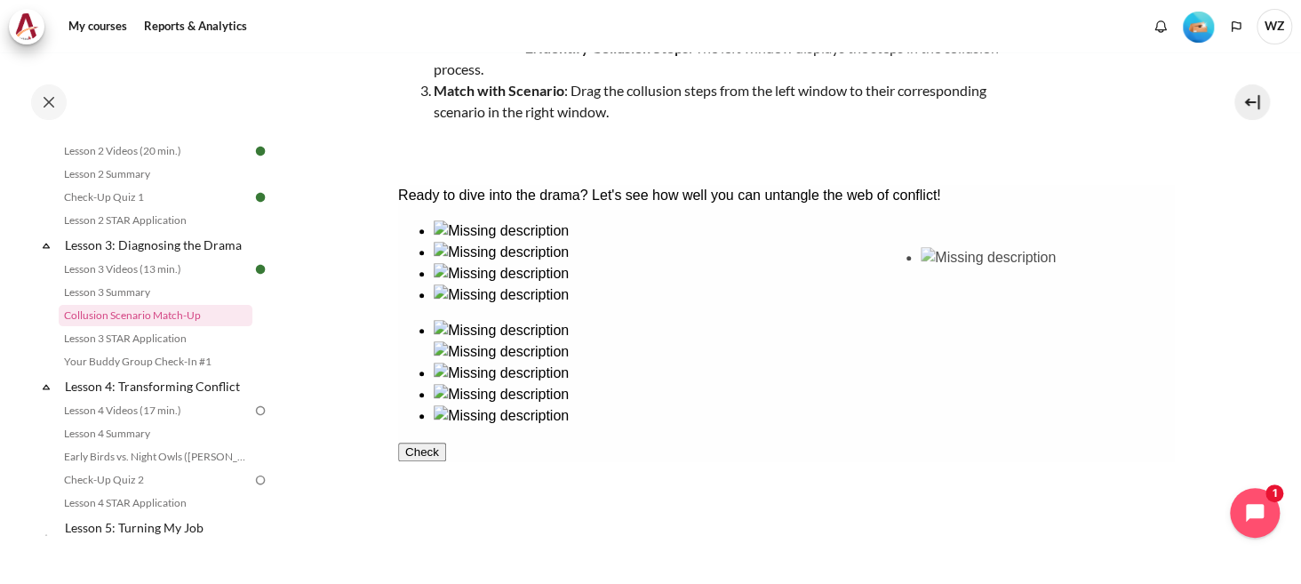
drag, startPoint x: 588, startPoint y: 324, endPoint x: 979, endPoint y: 321, distance: 390.3
drag, startPoint x: 848, startPoint y: 290, endPoint x: 598, endPoint y: 324, distance: 252.1
click at [595, 325] on div at bounding box center [785, 334] width 777 height 228
drag, startPoint x: 842, startPoint y: 292, endPoint x: 869, endPoint y: 309, distance: 32.3
click at [799, 323] on ul at bounding box center [785, 384] width 777 height 128
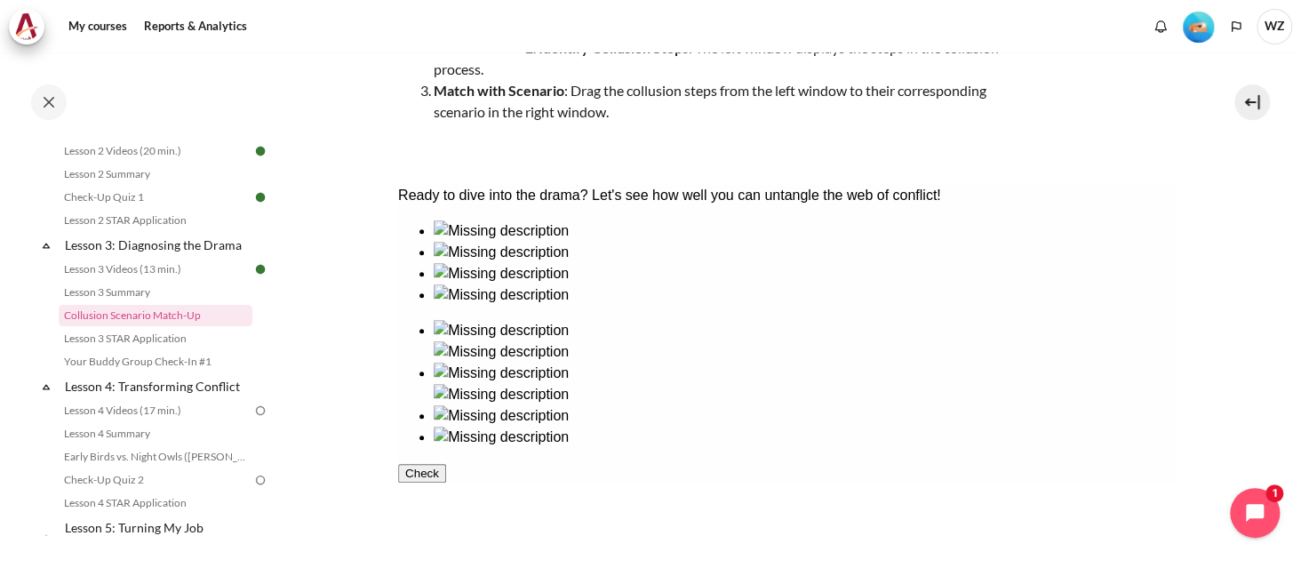
drag, startPoint x: 871, startPoint y: 334, endPoint x: 908, endPoint y: 338, distance: 36.6
click at [912, 343] on ul at bounding box center [785, 384] width 777 height 128
drag, startPoint x: 847, startPoint y: 292, endPoint x: 660, endPoint y: 337, distance: 193.0
click at [660, 337] on div at bounding box center [785, 334] width 777 height 228
drag, startPoint x: 958, startPoint y: 295, endPoint x: 1035, endPoint y: 382, distance: 115.9
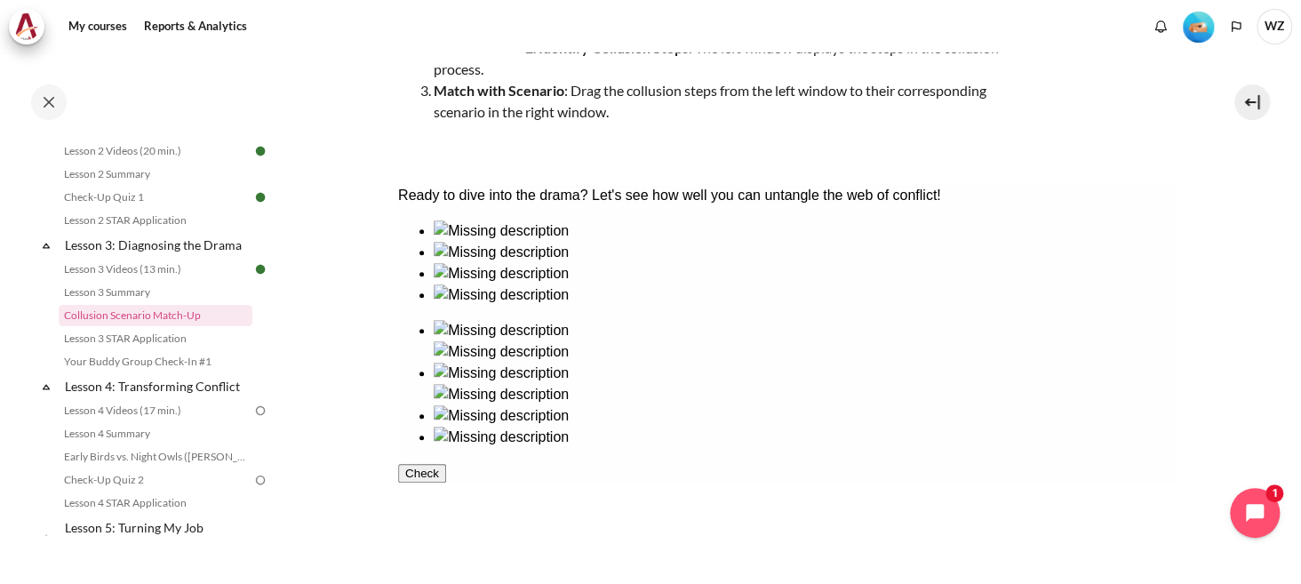
click at [1174, 338] on html "Ready to dive into the drama? Let's see how well you can untangle the web of co…" at bounding box center [785, 383] width 777 height 396
drag, startPoint x: 953, startPoint y: 298, endPoint x: 1173, endPoint y: 363, distance: 229.8
click at [1173, 363] on html "Ready to dive into the drama? Let's see how well you can untangle the web of co…" at bounding box center [785, 383] width 777 height 396
click at [568, 346] on img at bounding box center [500, 351] width 135 height 21
click at [568, 363] on img at bounding box center [500, 373] width 135 height 21
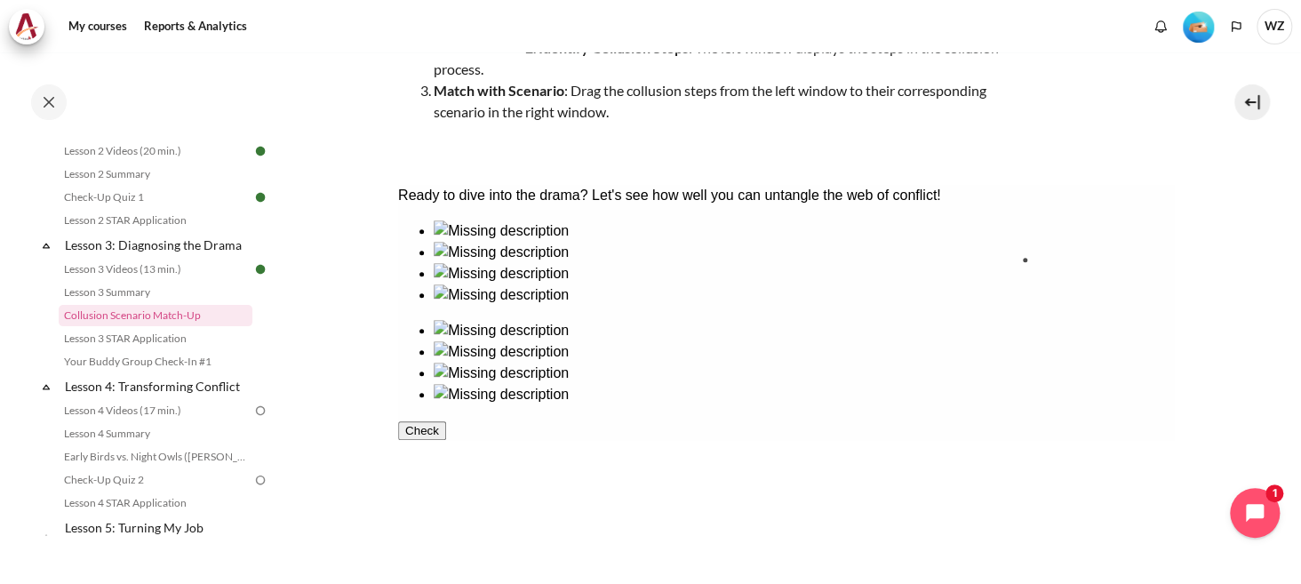
drag, startPoint x: 718, startPoint y: 319, endPoint x: 1106, endPoint y: 317, distance: 387.6
drag, startPoint x: 483, startPoint y: 437, endPoint x: 872, endPoint y: 437, distance: 389.4
drag, startPoint x: 580, startPoint y: 335, endPoint x: 843, endPoint y: 339, distance: 262.3
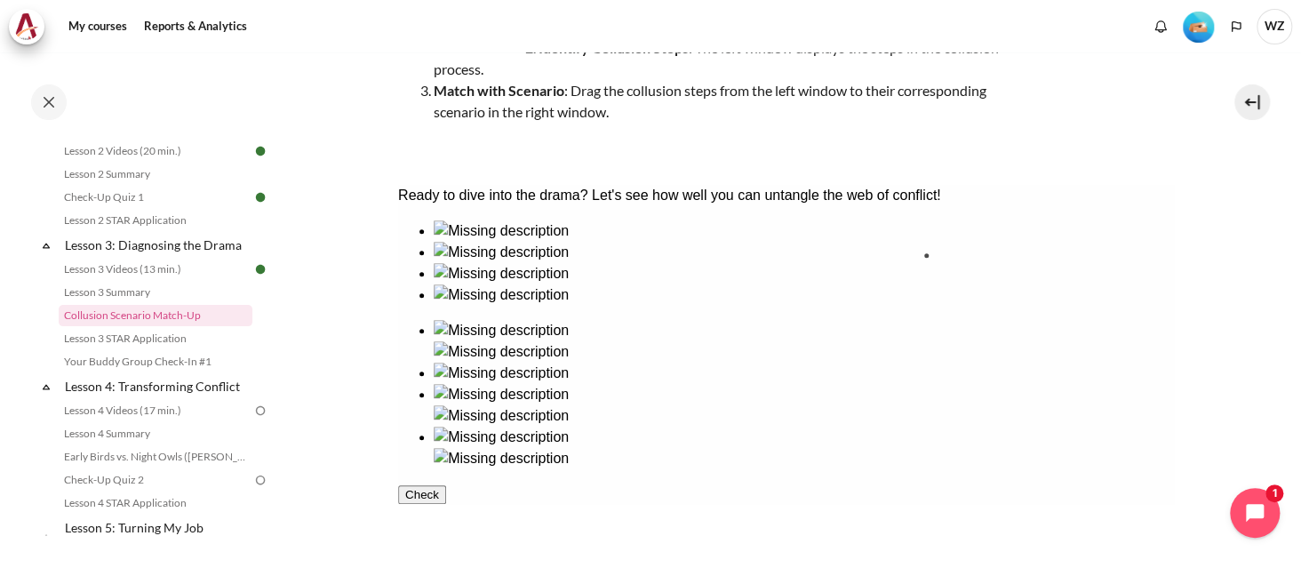
drag, startPoint x: 487, startPoint y: 326, endPoint x: 1012, endPoint y: 321, distance: 524.5
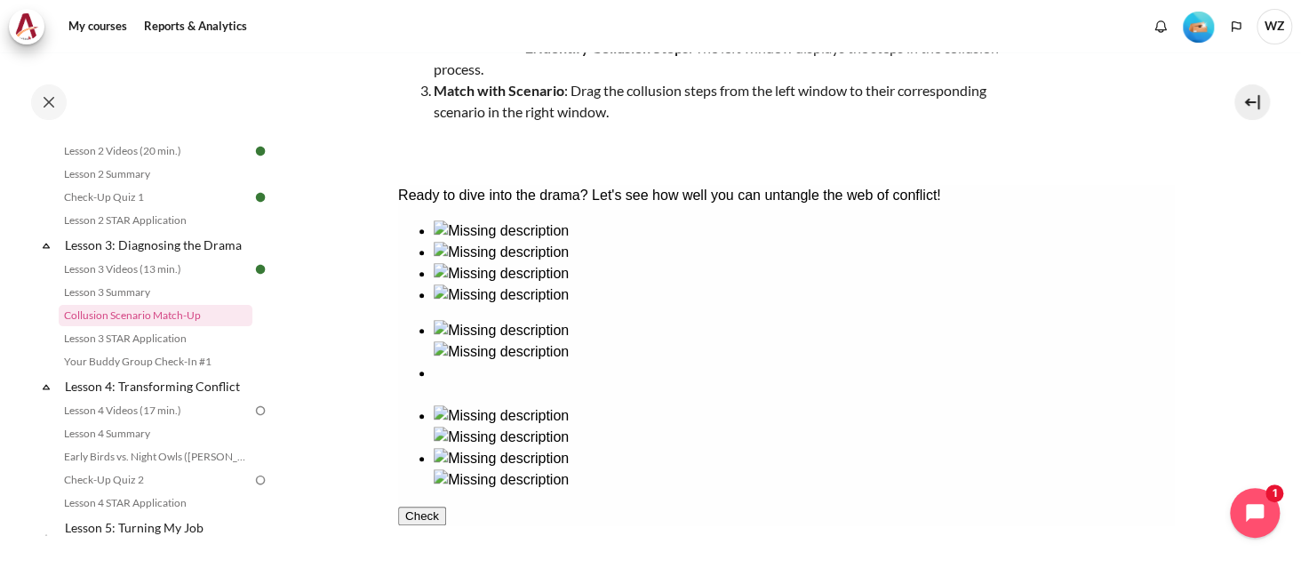
scroll to position [405, 0]
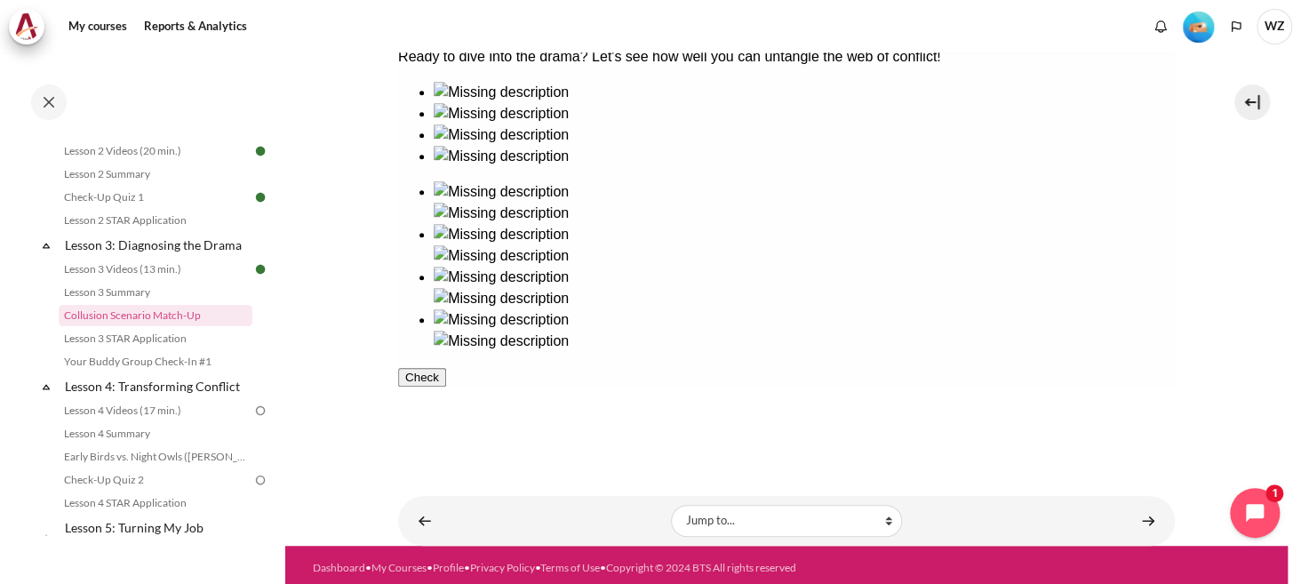
click at [445, 387] on button "Check" at bounding box center [421, 377] width 48 height 19
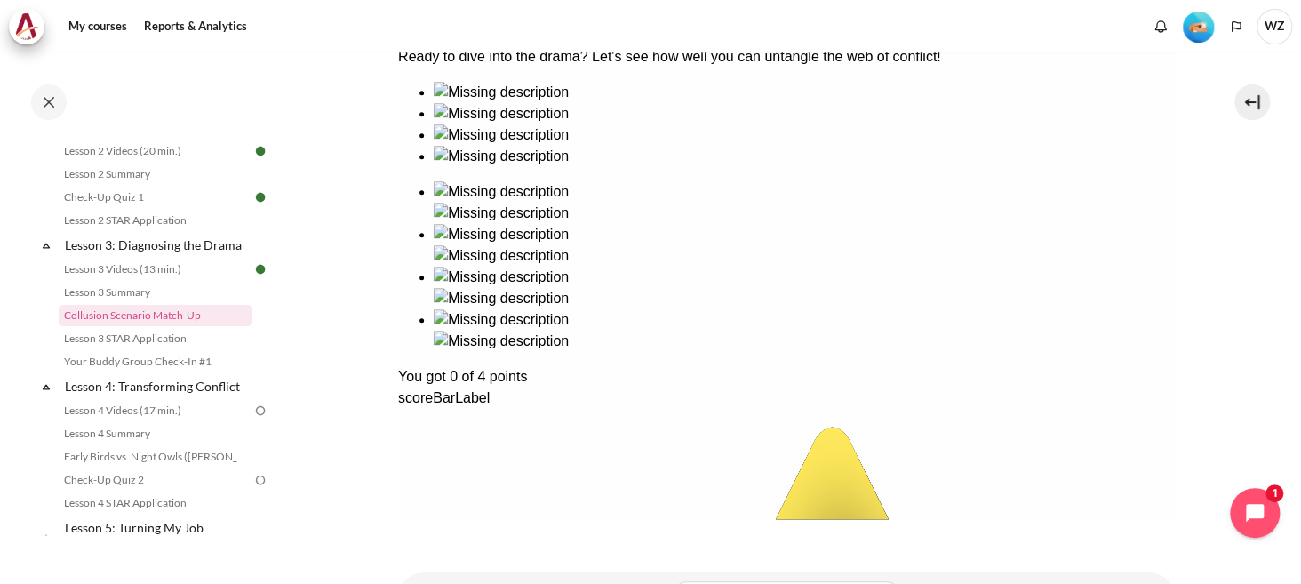
click at [795, 156] on div "Ready to dive into the drama? Let's see how well you can untangle the web of co…" at bounding box center [785, 580] width 777 height 1068
click at [822, 165] on div "Ready to dive into the drama? Let's see how well you can untangle the web of co…" at bounding box center [785, 580] width 777 height 1068
click at [891, 143] on div "Ready to dive into the drama? Let's see how well you can untangle the web of co…" at bounding box center [785, 580] width 777 height 1068
click at [889, 140] on div "Ready to dive into the drama? Let's see how well you can untangle the web of co…" at bounding box center [785, 580] width 777 height 1068
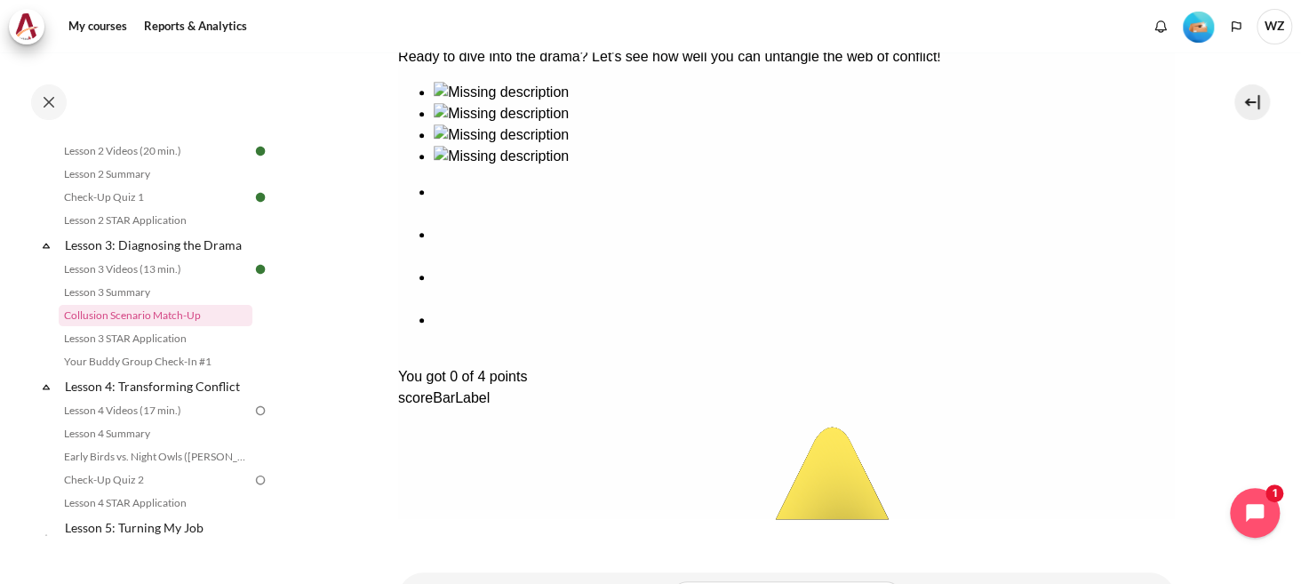
scroll to position [482, 0]
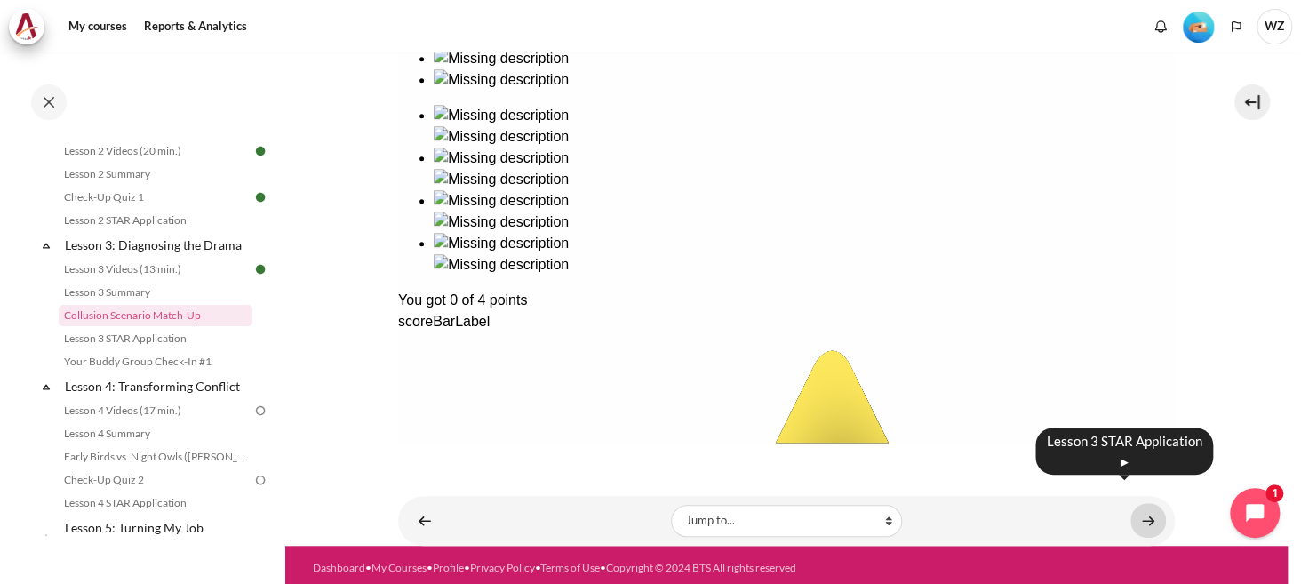
click at [1143, 503] on link "Content" at bounding box center [1149, 520] width 36 height 35
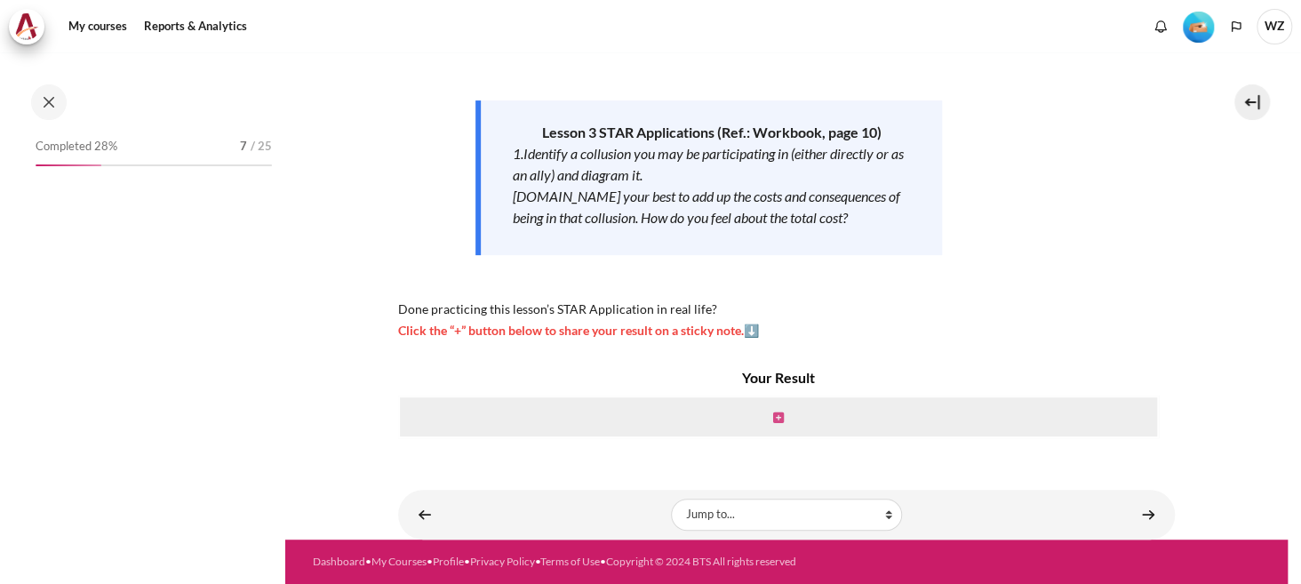
scroll to position [449, 0]
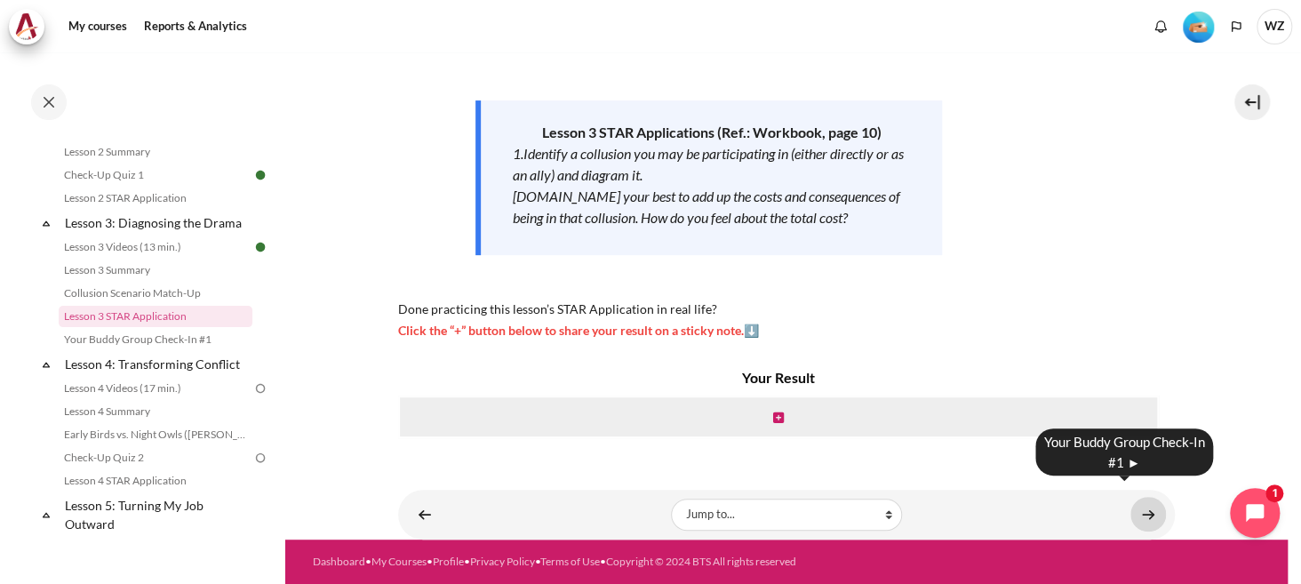
click at [1137, 504] on link "Content" at bounding box center [1149, 514] width 36 height 35
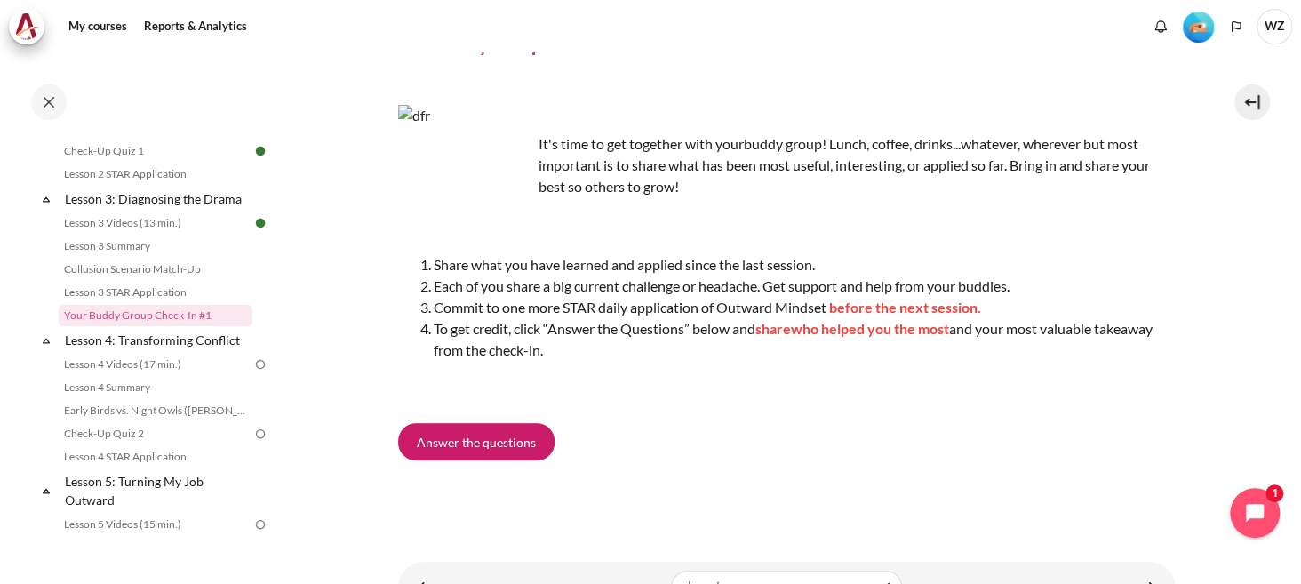
scroll to position [179, 0]
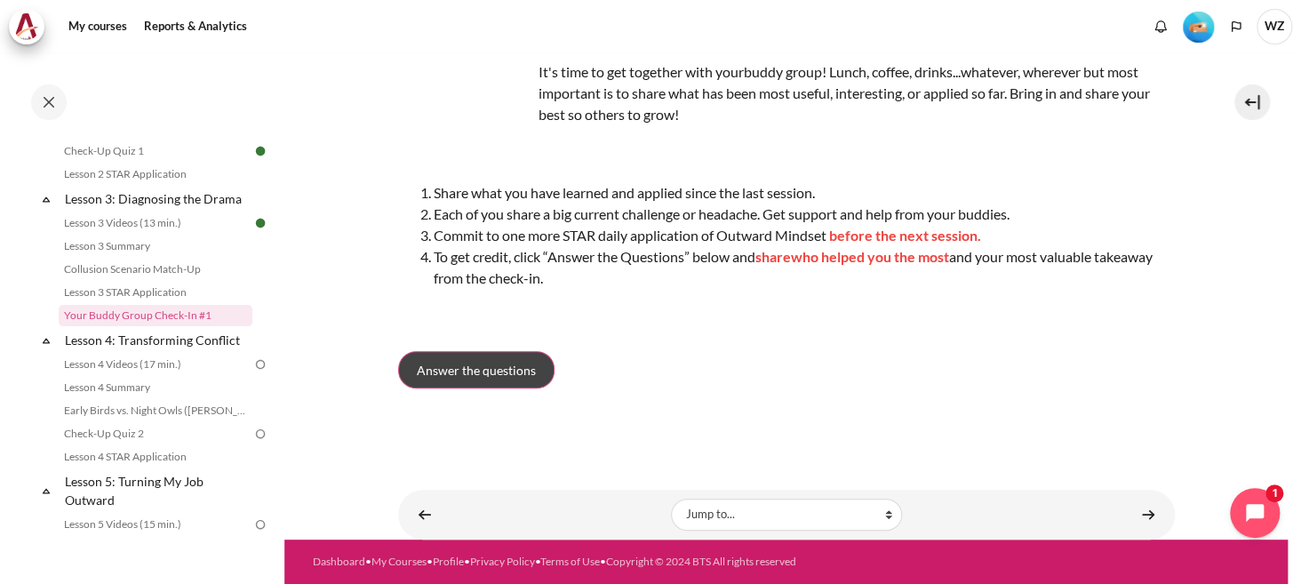
click at [495, 361] on span "Answer the questions" at bounding box center [476, 370] width 119 height 19
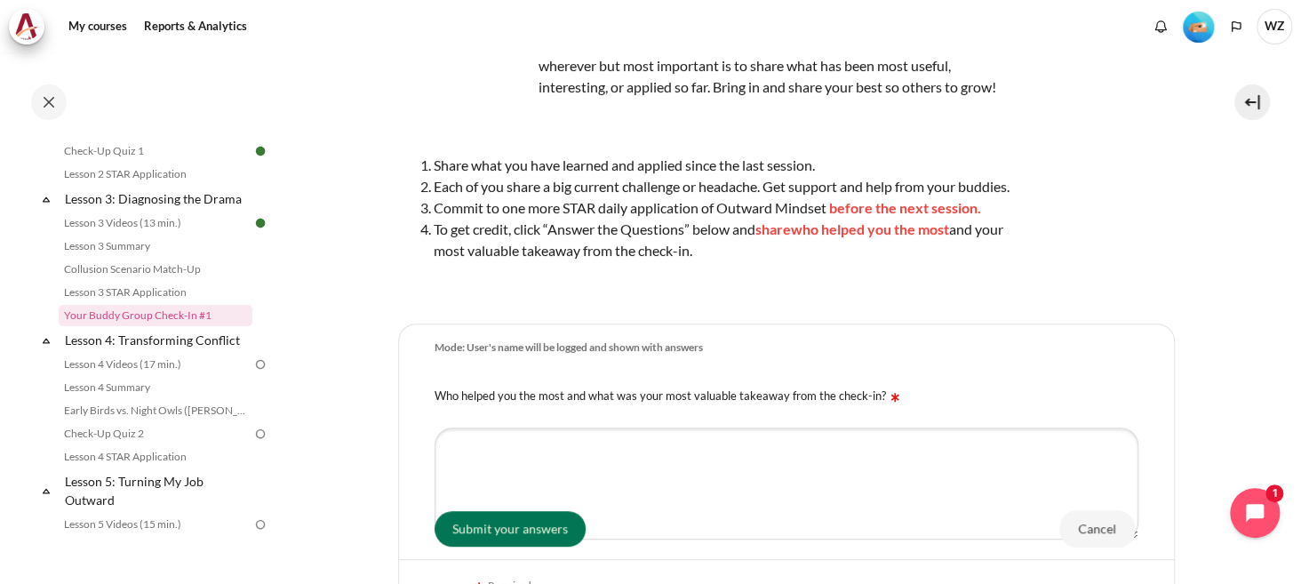
scroll to position [356, 0]
